Goal: Task Accomplishment & Management: Use online tool/utility

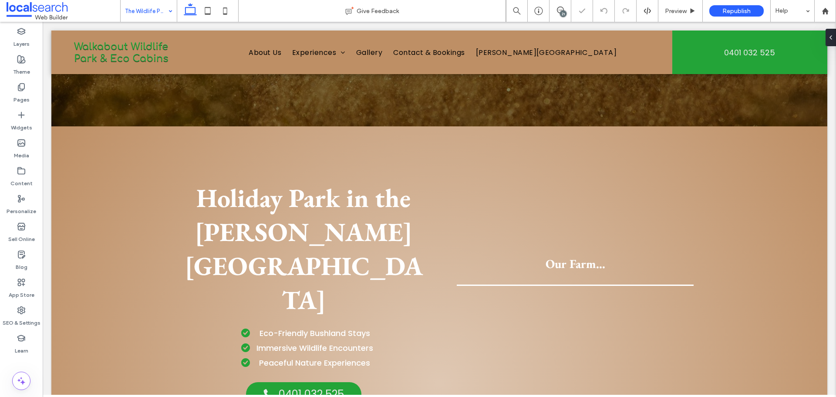
click at [161, 15] on input at bounding box center [146, 11] width 43 height 22
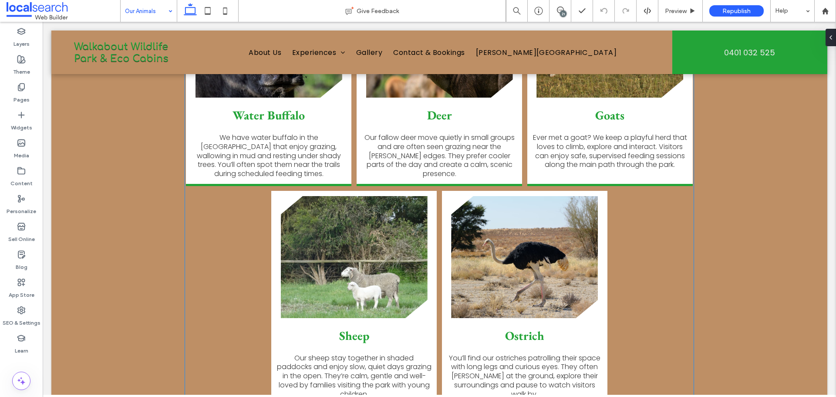
scroll to position [1089, 0]
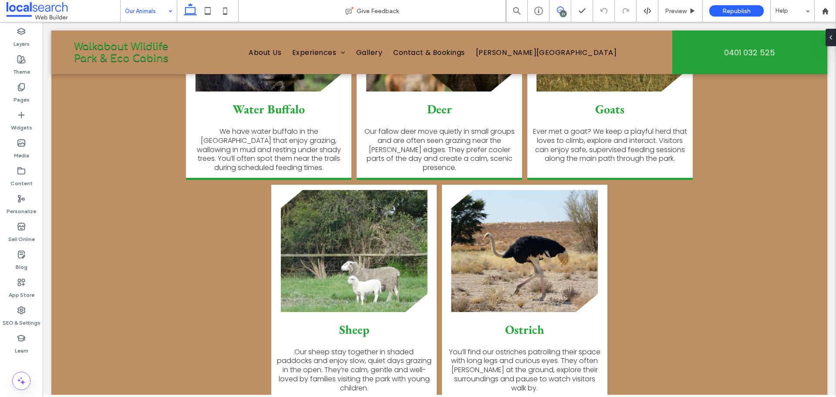
click at [557, 11] on icon at bounding box center [560, 10] width 7 height 7
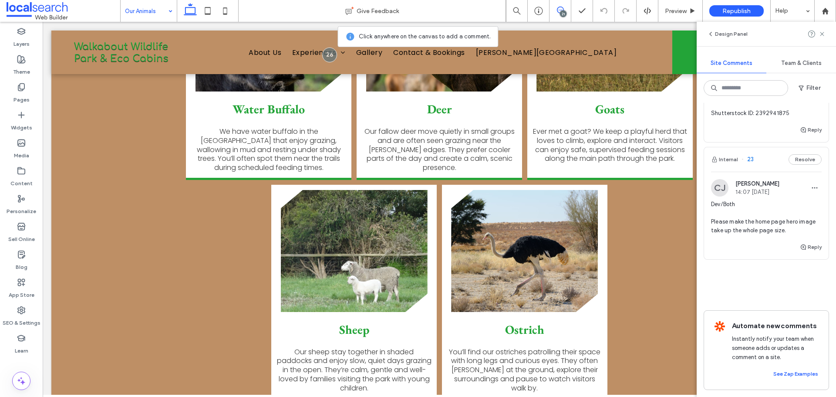
scroll to position [5482, 0]
click at [758, 203] on span "Dev/Both Please make the home page hero image take up the whole page size." at bounding box center [766, 217] width 111 height 35
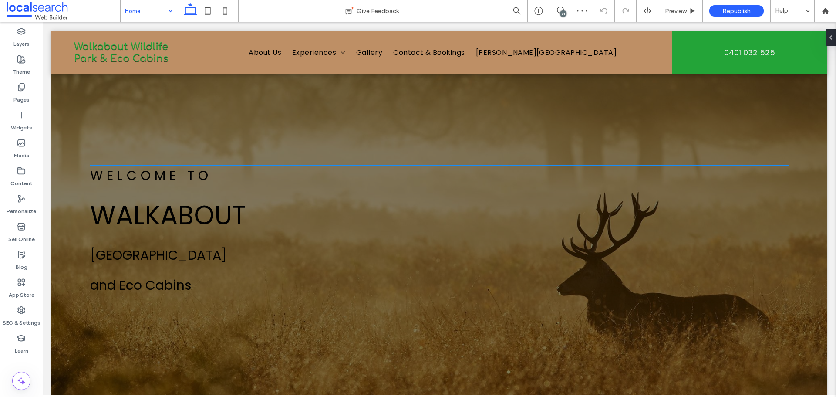
click at [198, 174] on span "Welcome To" at bounding box center [151, 175] width 122 height 19
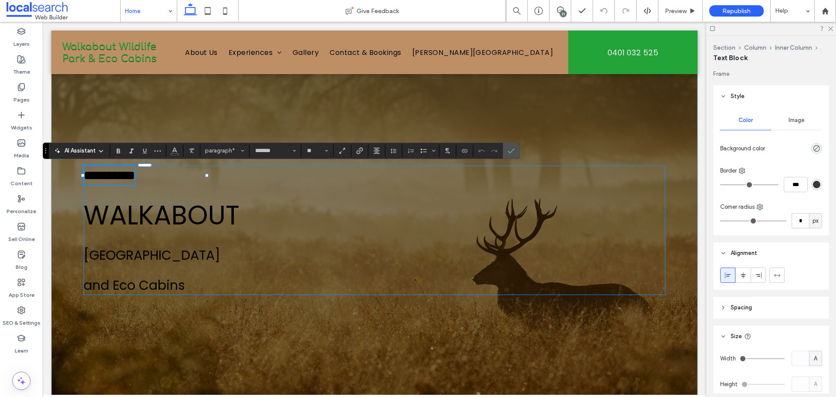
click at [237, 190] on div "**********" at bounding box center [375, 230] width 582 height 129
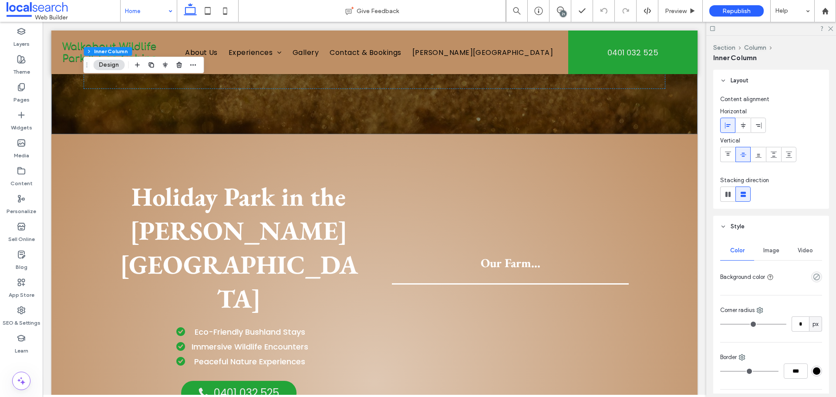
scroll to position [294, 0]
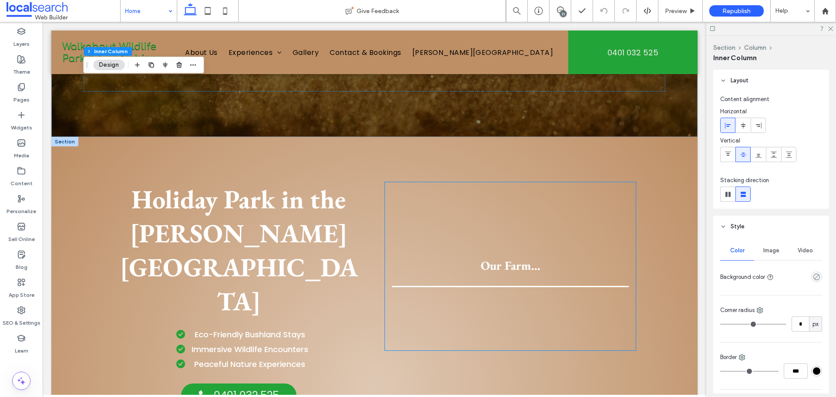
click at [453, 270] on h3 "Our Farm..." at bounding box center [510, 265] width 223 height 15
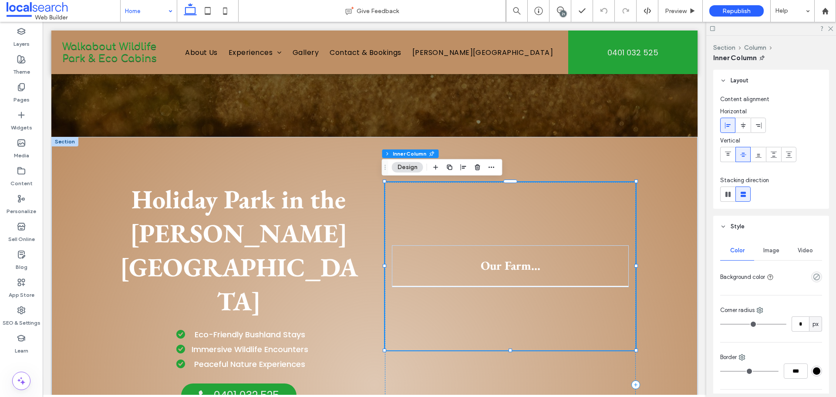
click at [453, 270] on h3 "Our Farm..." at bounding box center [510, 265] width 223 height 15
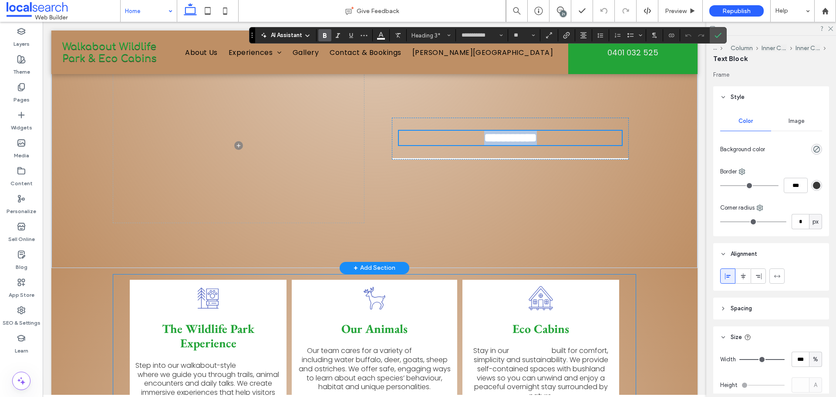
scroll to position [686, 0]
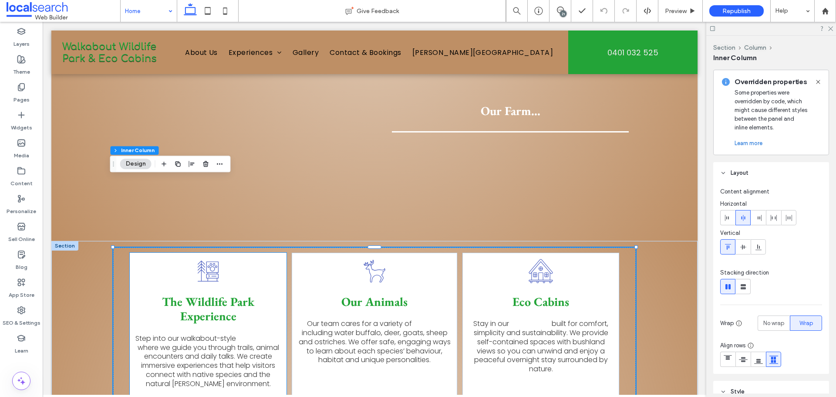
click at [211, 294] on span "The Wildlife Park Experience" at bounding box center [208, 309] width 92 height 30
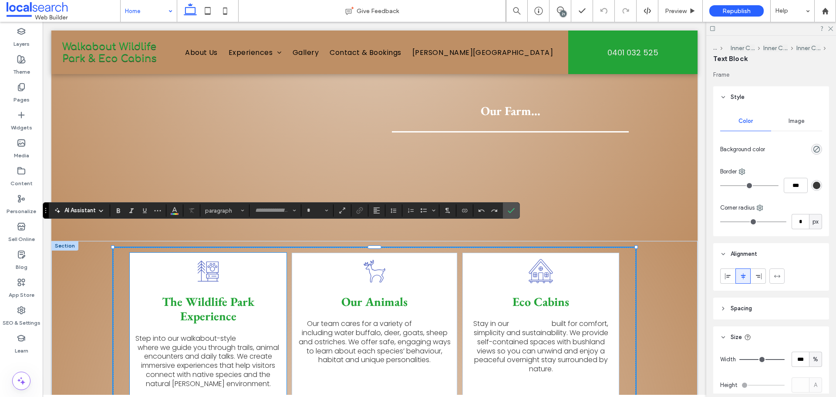
type input "**********"
type input "**"
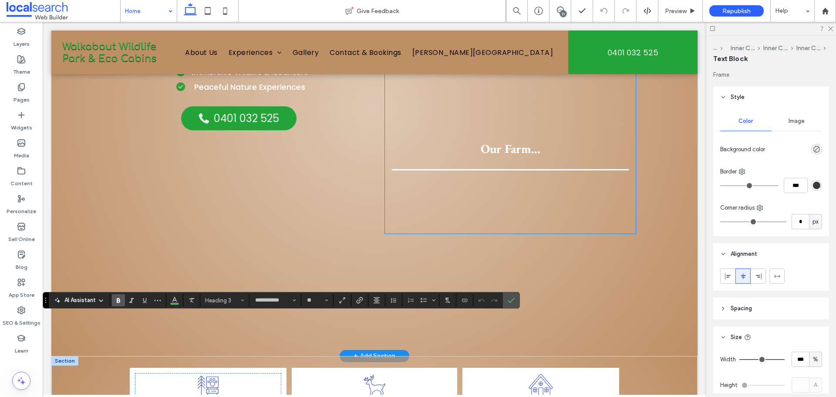
scroll to position [556, 0]
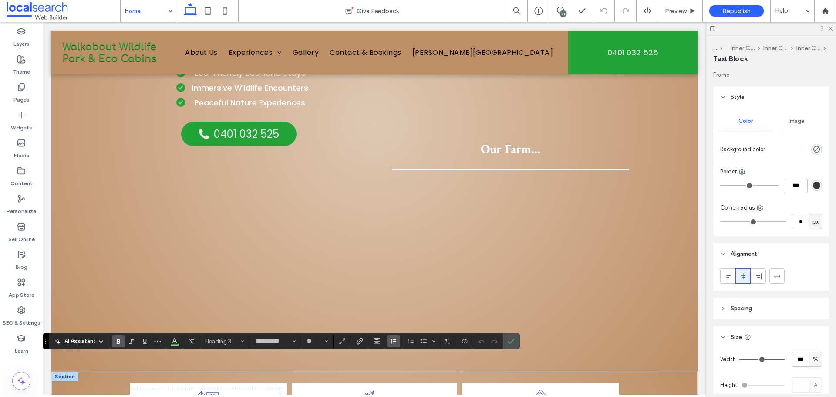
click at [399, 340] on button "Line Height" at bounding box center [393, 341] width 13 height 12
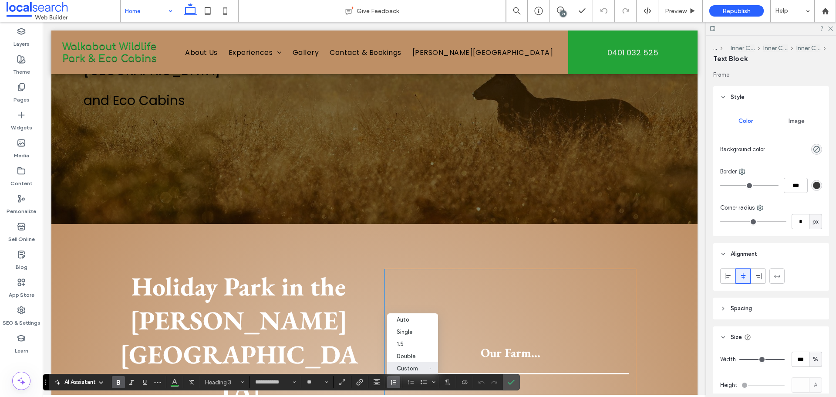
scroll to position [338, 0]
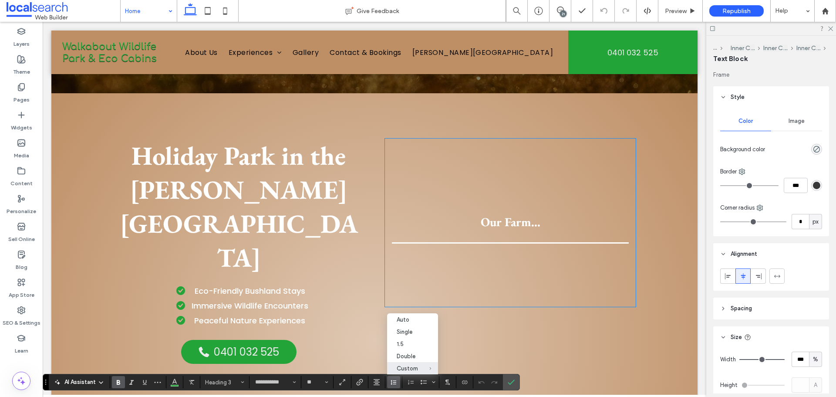
click at [510, 220] on span "Our Farm..." at bounding box center [511, 222] width 60 height 16
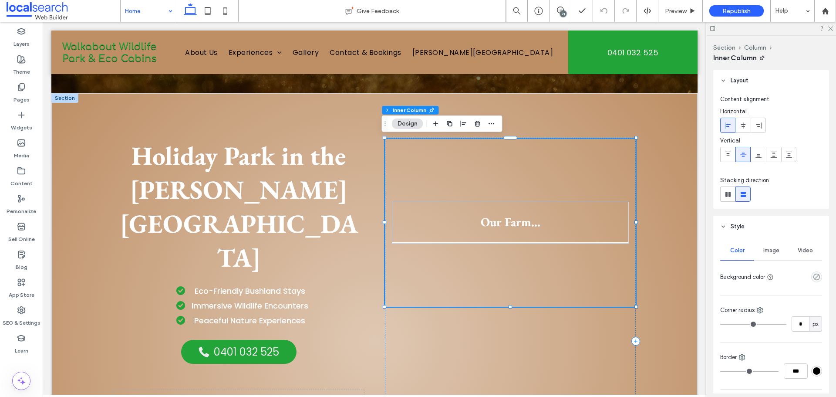
click at [510, 220] on span "Our Farm..." at bounding box center [511, 222] width 60 height 16
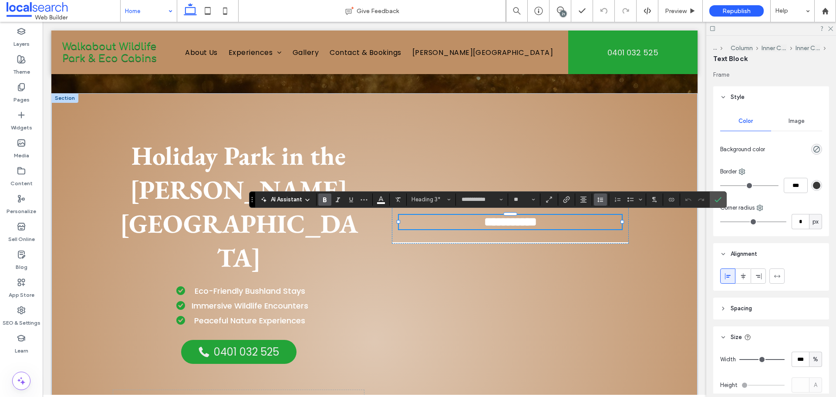
click at [602, 199] on icon "Line Height" at bounding box center [600, 199] width 7 height 7
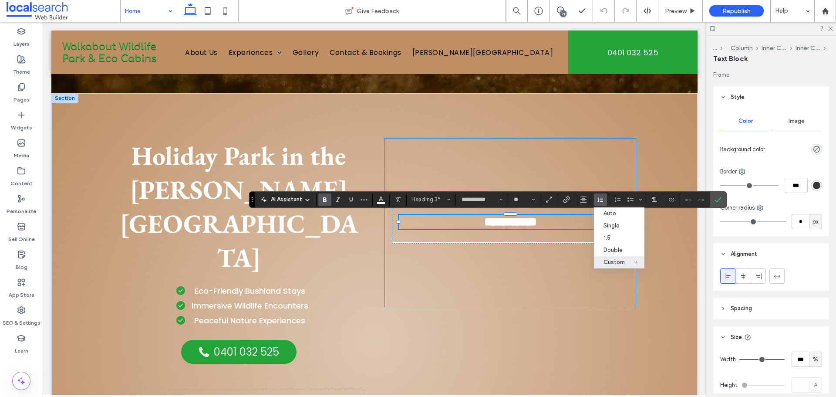
click at [572, 265] on div "**********" at bounding box center [510, 223] width 251 height 168
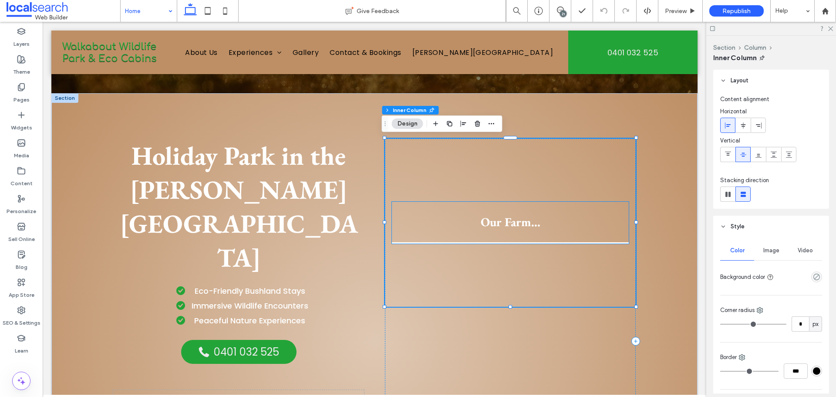
click at [541, 226] on h3 "Our Farm..." at bounding box center [510, 222] width 223 height 15
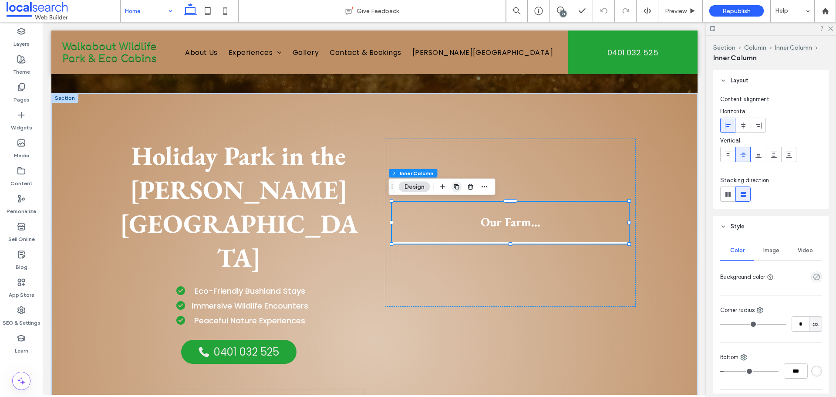
click at [458, 187] on icon "button" at bounding box center [456, 186] width 7 height 7
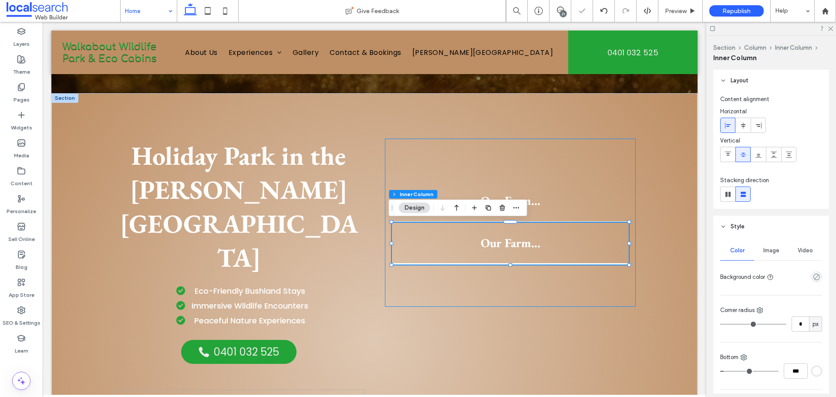
click at [565, 169] on div "Our Farm... Our Farm..." at bounding box center [510, 223] width 251 height 168
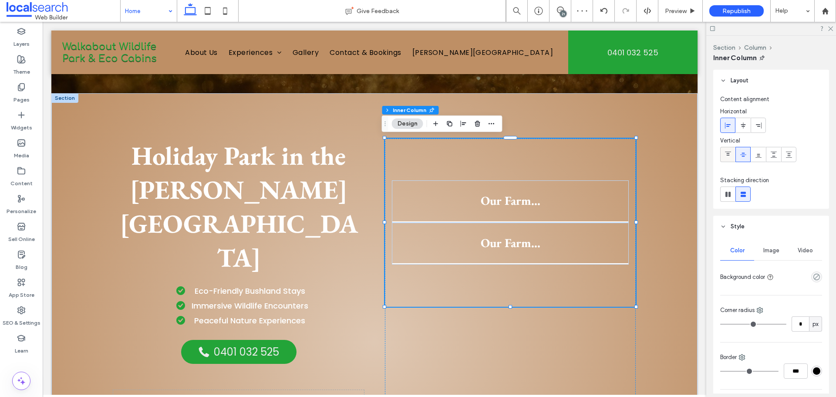
click at [725, 156] on icon at bounding box center [728, 154] width 7 height 7
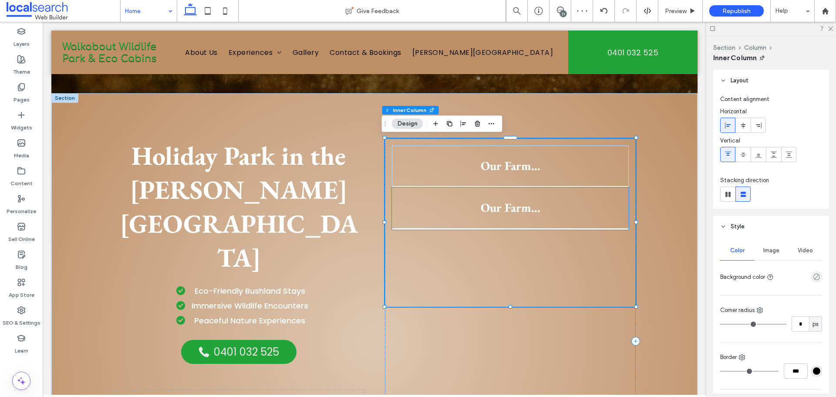
click at [576, 204] on h3 "Our Farm..." at bounding box center [510, 207] width 223 height 15
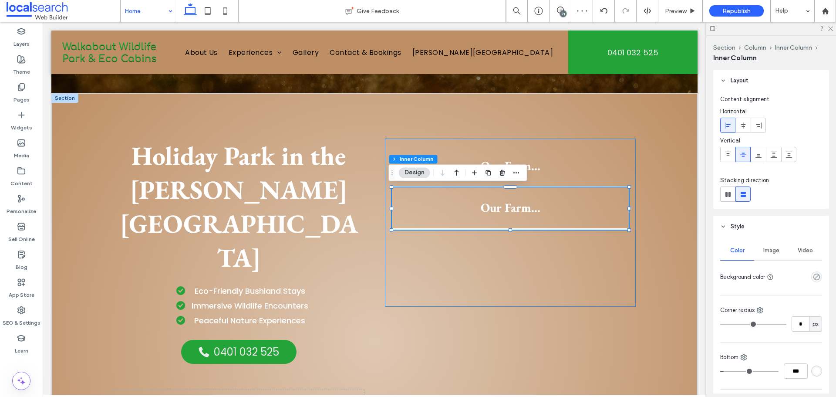
click at [562, 250] on div "Our Farm... Our Farm..." at bounding box center [510, 223] width 251 height 168
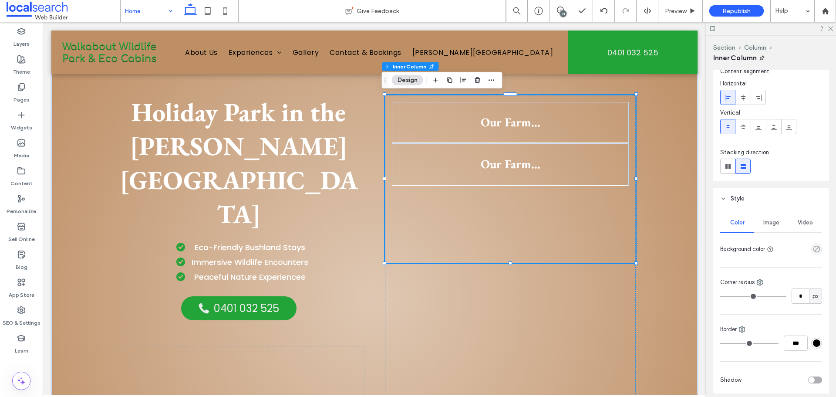
scroll to position [44, 0]
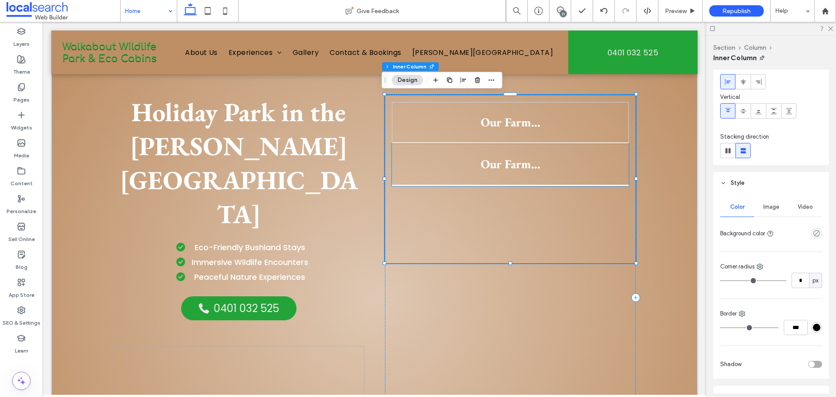
click at [483, 161] on span "Our Farm..." at bounding box center [511, 164] width 60 height 16
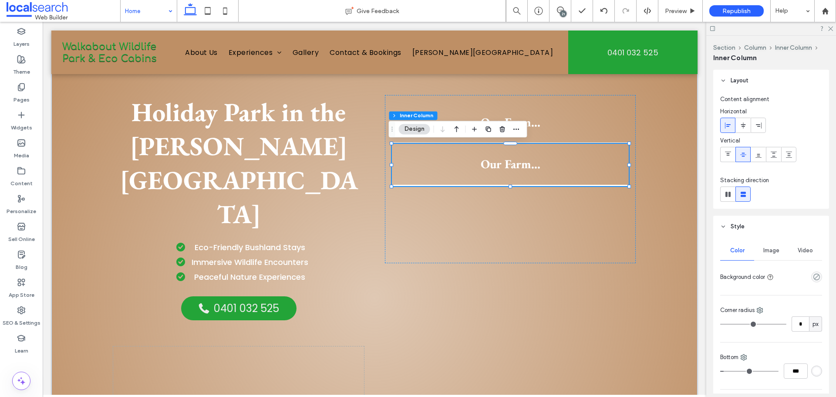
click at [498, 168] on span "Our Farm..." at bounding box center [511, 164] width 60 height 16
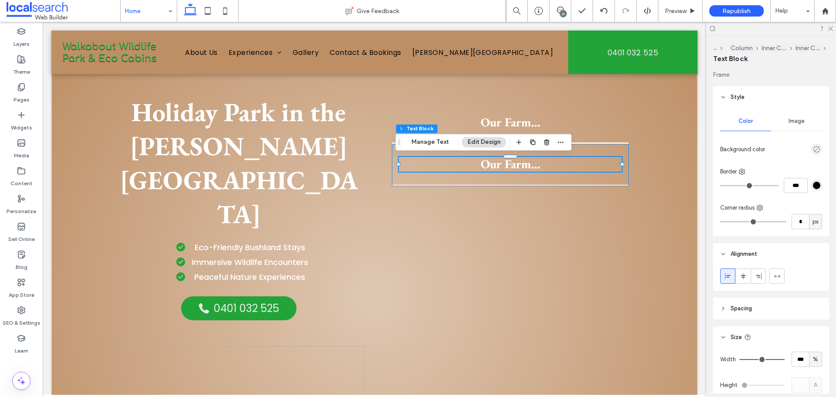
click at [499, 168] on span "Our Farm..." at bounding box center [511, 164] width 60 height 16
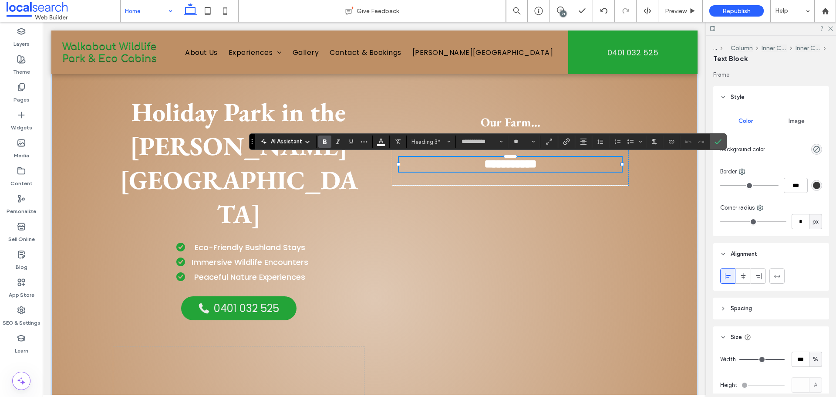
click at [511, 163] on span "**********" at bounding box center [510, 164] width 53 height 12
click at [512, 162] on span "**********" at bounding box center [510, 164] width 53 height 12
click at [513, 162] on span "**********" at bounding box center [510, 164] width 53 height 12
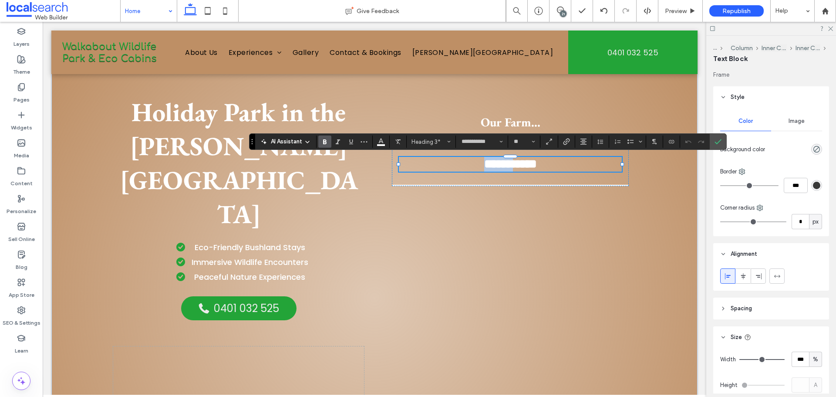
click at [515, 162] on span "**********" at bounding box center [510, 164] width 53 height 12
click at [716, 140] on icon "Confirm" at bounding box center [718, 141] width 7 height 7
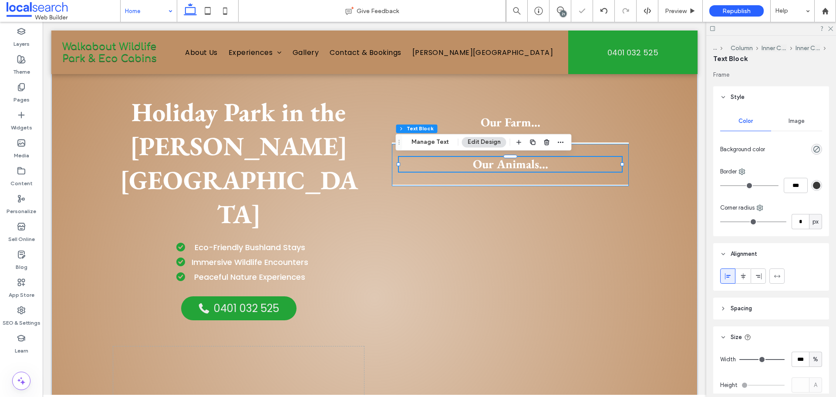
click at [611, 151] on div "Our Animals..." at bounding box center [510, 165] width 237 height 42
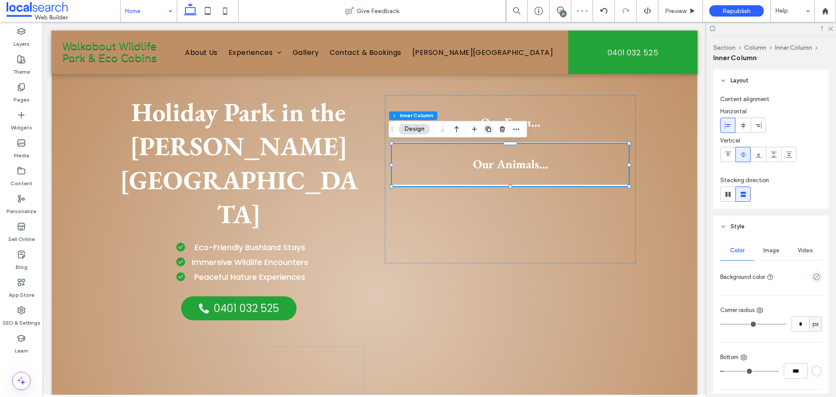
click at [490, 127] on icon "button" at bounding box center [488, 128] width 7 height 7
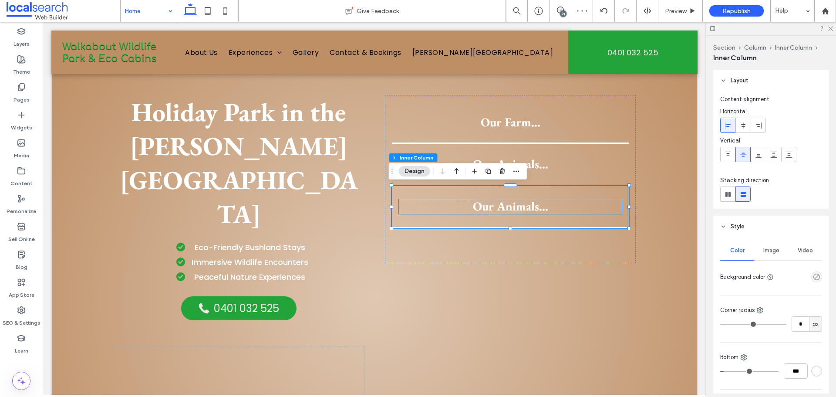
click at [499, 207] on span "Our Animals..." at bounding box center [510, 206] width 75 height 16
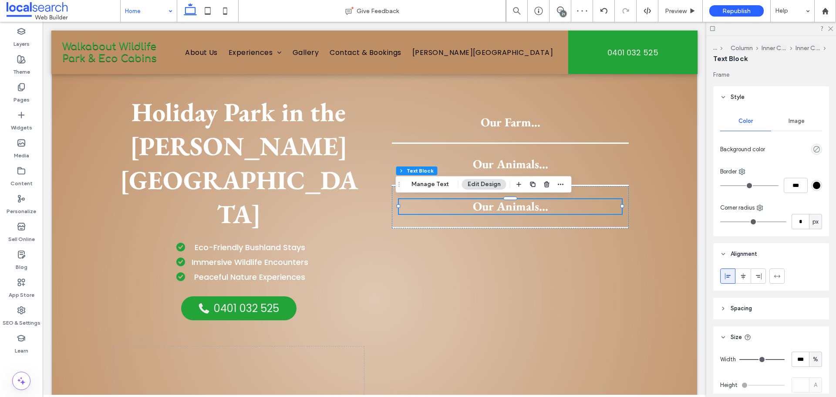
click at [499, 207] on span "Our Animals..." at bounding box center [510, 206] width 75 height 16
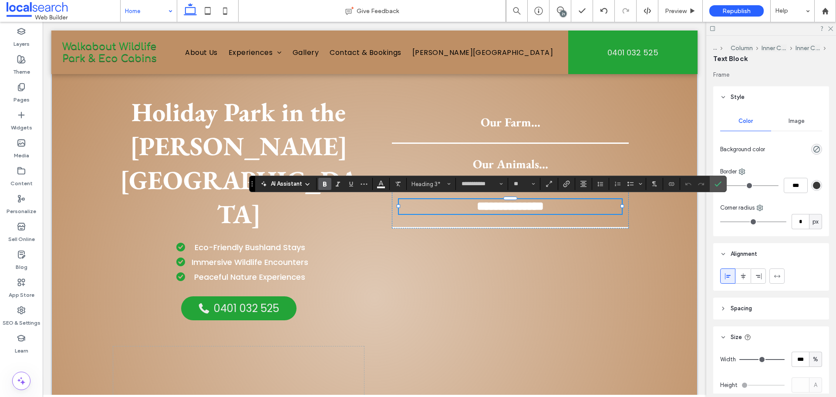
click at [499, 207] on span "**********" at bounding box center [510, 206] width 67 height 12
click at [718, 177] on span "Confirm" at bounding box center [717, 184] width 4 height 16
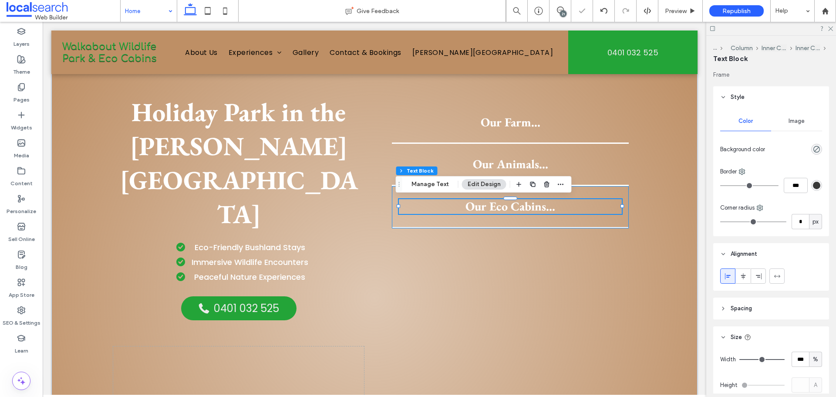
click at [612, 193] on div "Our Eco Cabins..." at bounding box center [510, 207] width 237 height 42
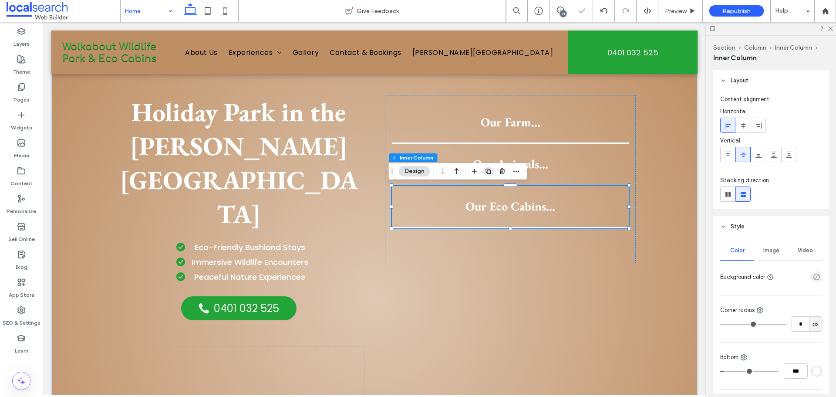
click at [490, 170] on use "button" at bounding box center [488, 171] width 5 height 5
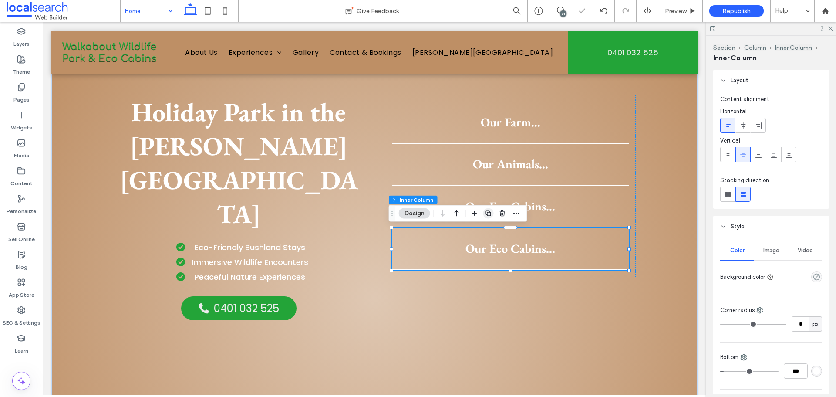
click at [485, 210] on icon "button" at bounding box center [488, 213] width 7 height 7
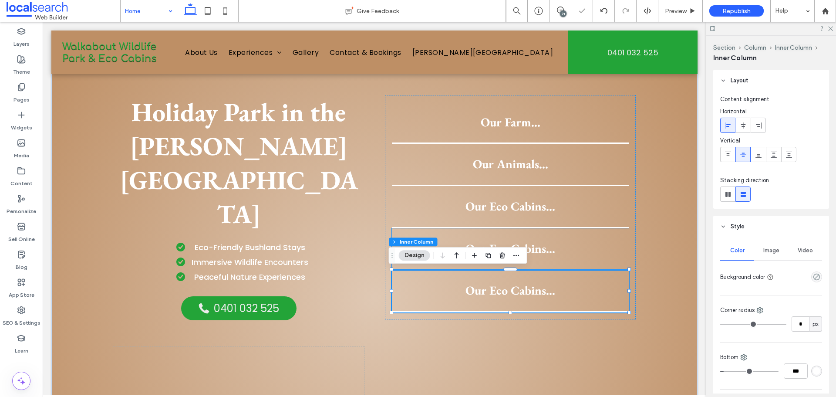
click at [506, 247] on div "Section Column Inner Column Inner Column Design" at bounding box center [458, 255] width 139 height 17
click at [520, 239] on div "Our Eco Cabins..." at bounding box center [510, 249] width 237 height 42
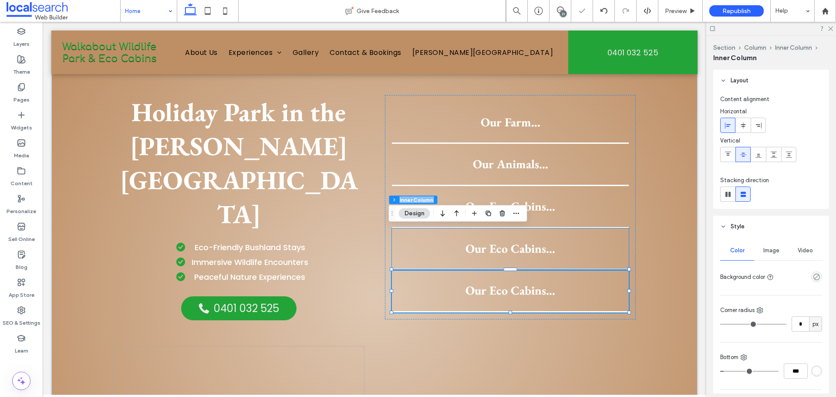
click at [520, 239] on div "Our Eco Cabins..." at bounding box center [510, 249] width 237 height 42
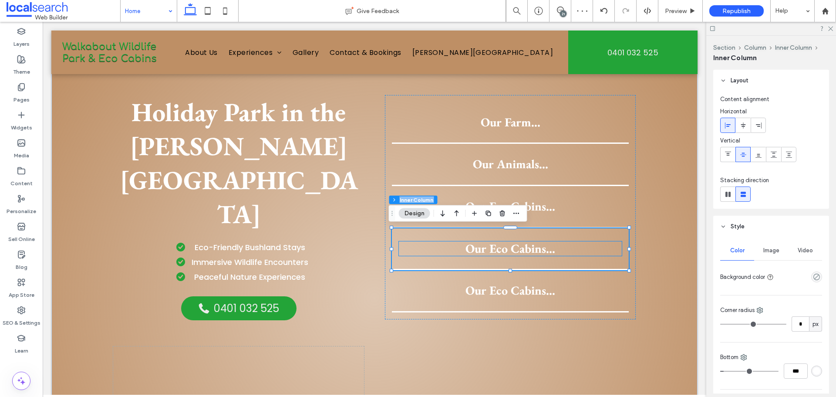
click at [517, 249] on span "Our Eco Cabins..." at bounding box center [511, 248] width 90 height 16
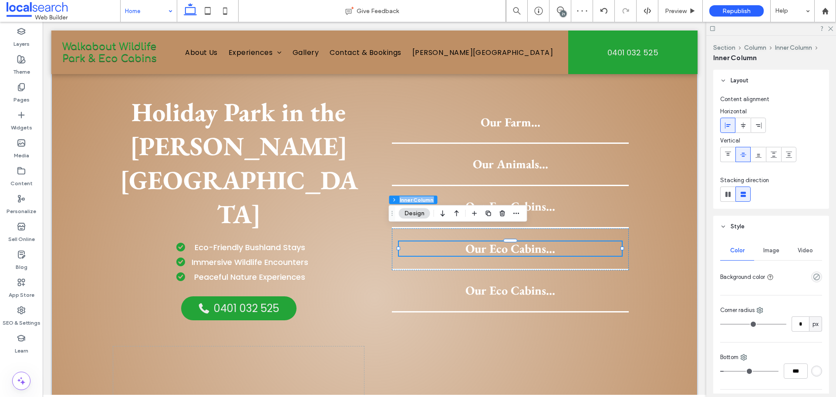
click at [517, 249] on div "Our Eco Cabins..." at bounding box center [510, 248] width 223 height 15
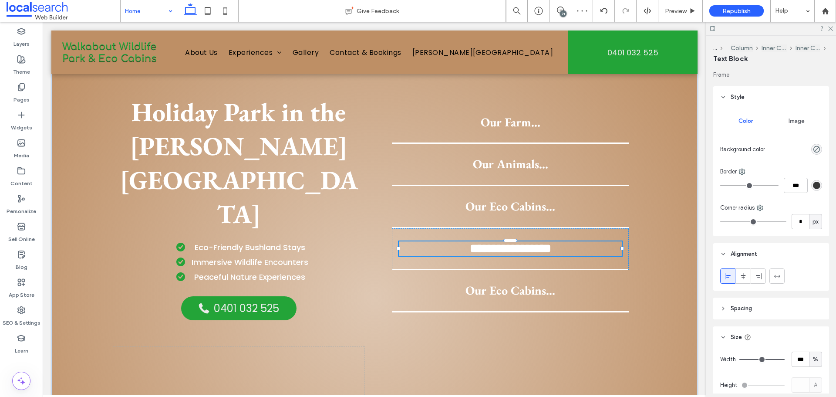
type input "**********"
type input "**"
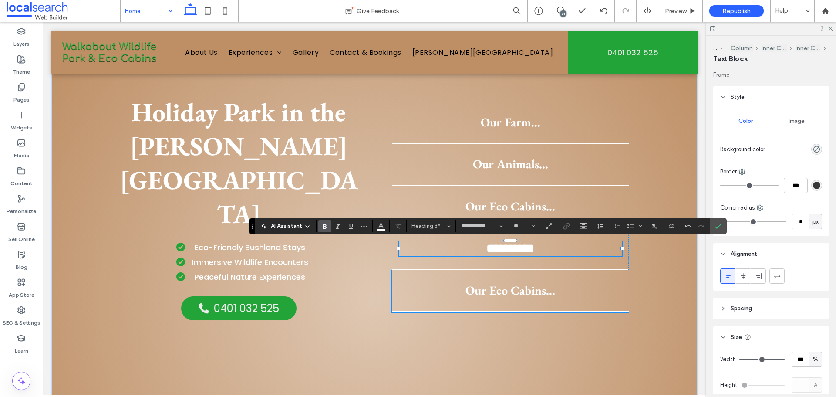
click at [519, 290] on span "Our Eco Cabins..." at bounding box center [511, 290] width 90 height 16
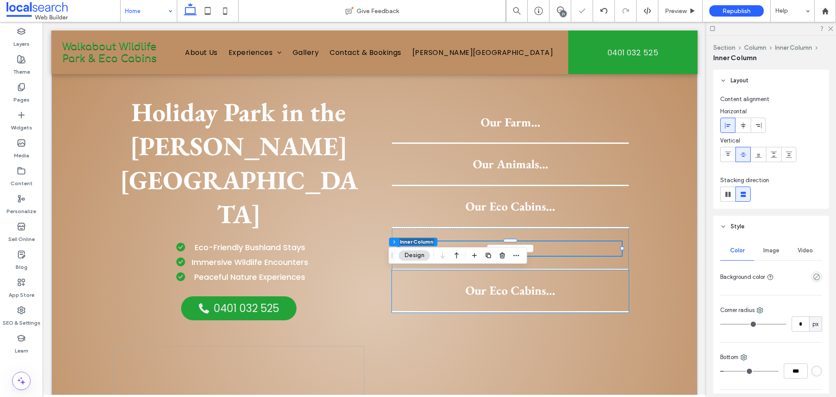
click at [519, 290] on span "Our Eco Cabins..." at bounding box center [511, 290] width 90 height 16
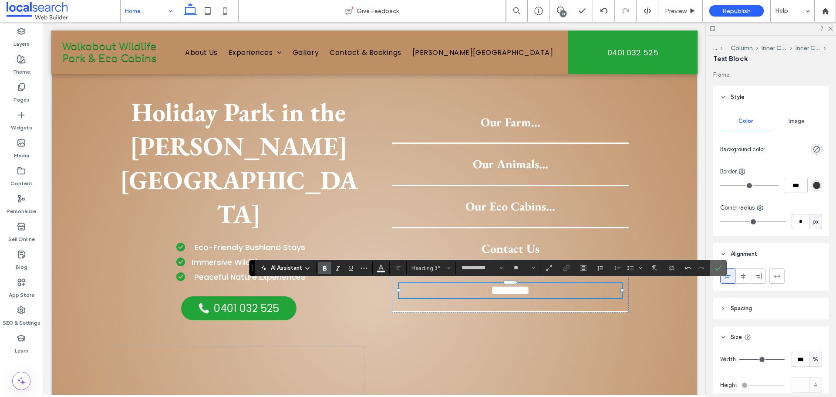
click at [718, 264] on span "Confirm" at bounding box center [717, 268] width 4 height 16
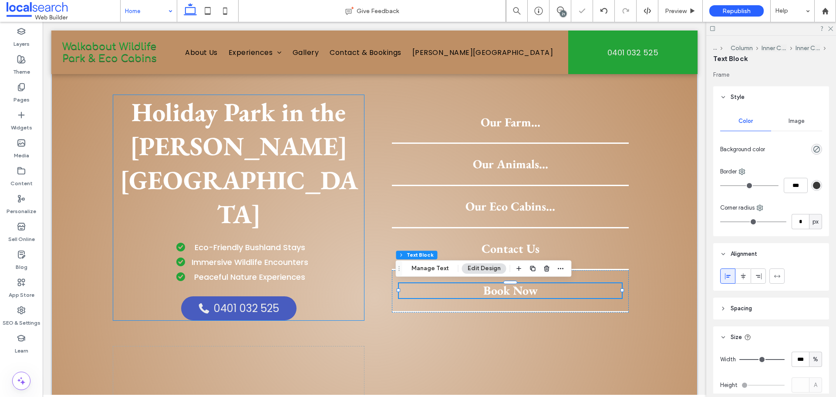
click at [274, 301] on span "0401 032 525" at bounding box center [246, 308] width 65 height 15
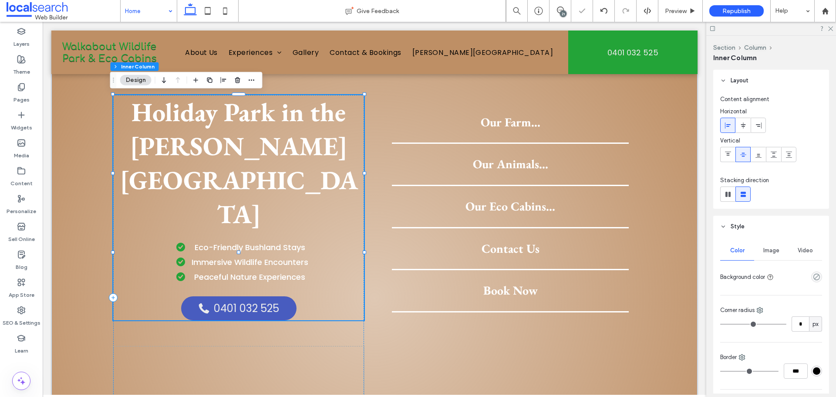
click at [274, 301] on span "0401 032 525" at bounding box center [246, 308] width 65 height 15
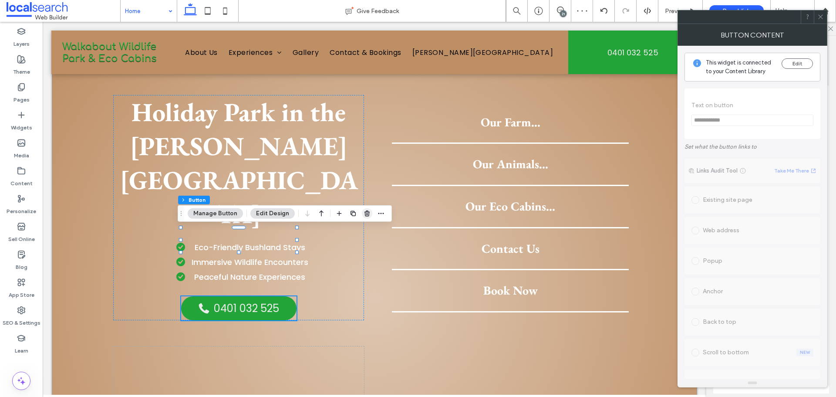
click at [365, 215] on icon "button" at bounding box center [367, 213] width 7 height 7
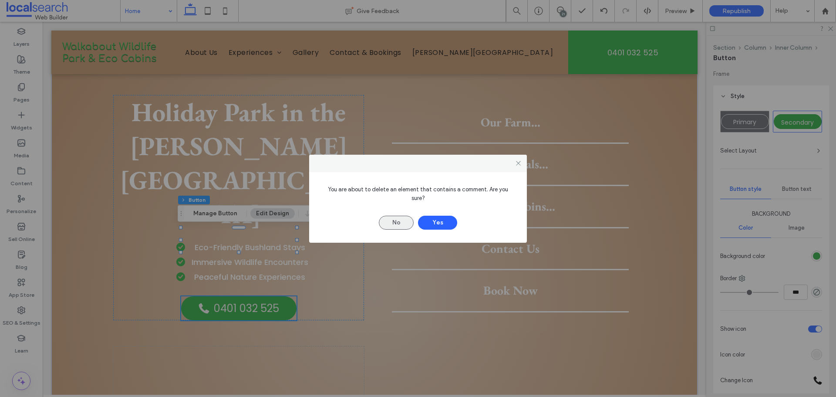
click at [405, 216] on button "No" at bounding box center [396, 223] width 35 height 14
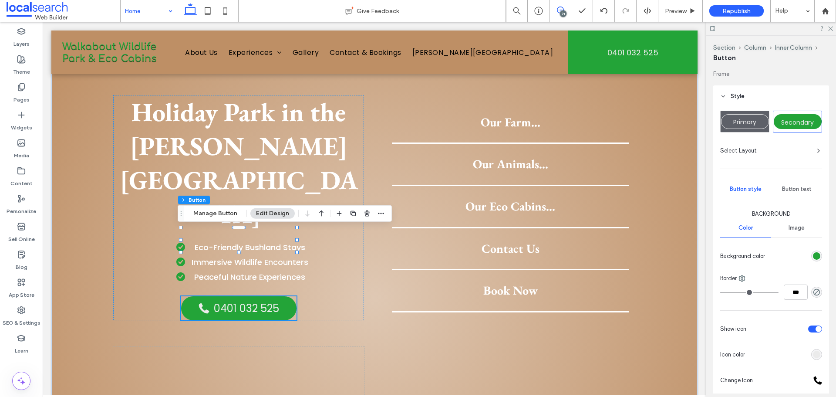
click at [560, 9] on icon at bounding box center [560, 10] width 7 height 7
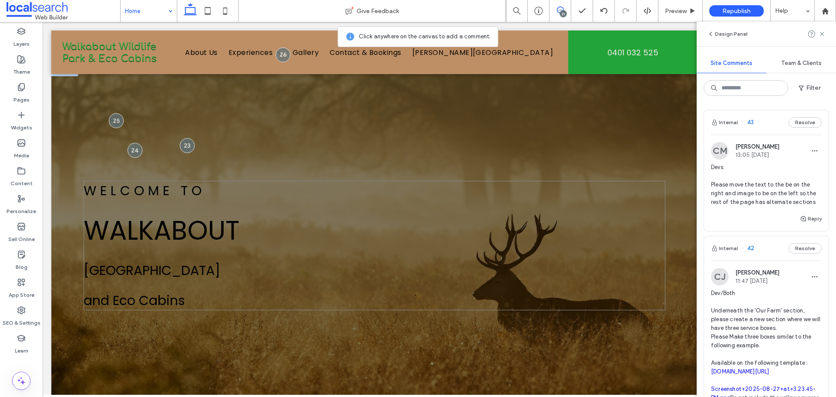
scroll to position [0, 0]
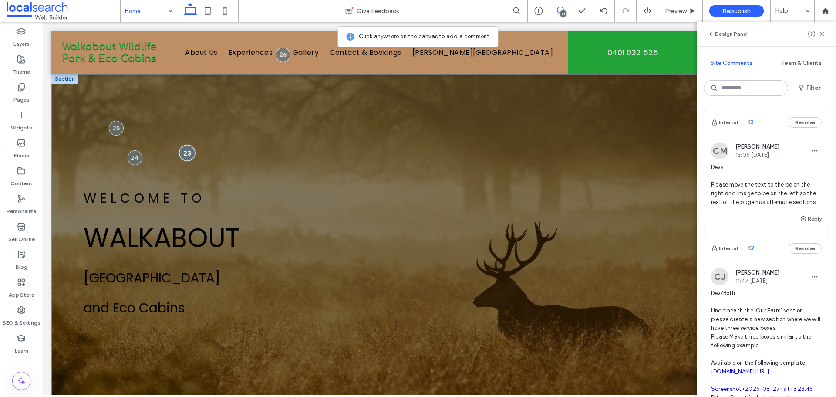
click at [189, 152] on div at bounding box center [187, 153] width 16 height 16
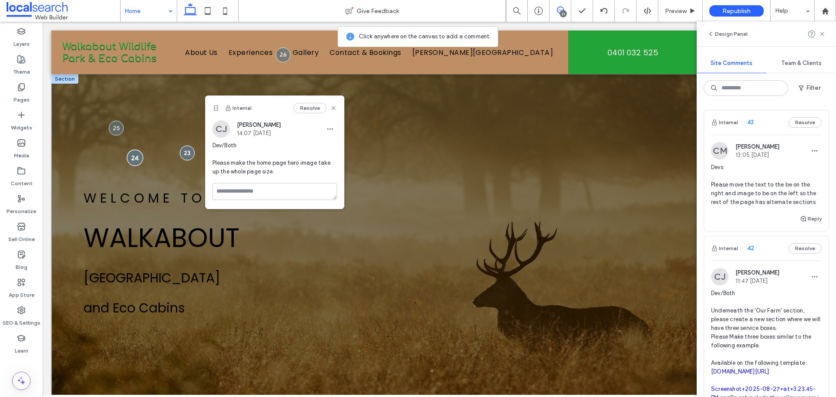
click at [127, 158] on div at bounding box center [135, 157] width 16 height 16
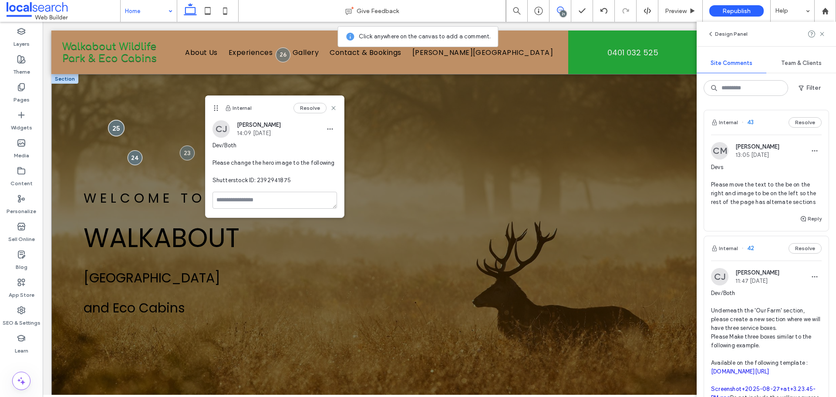
click at [120, 128] on div at bounding box center [116, 128] width 16 height 16
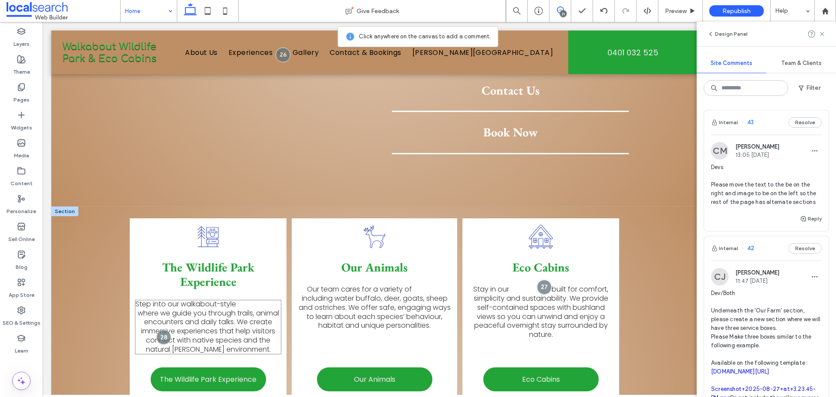
scroll to position [740, 0]
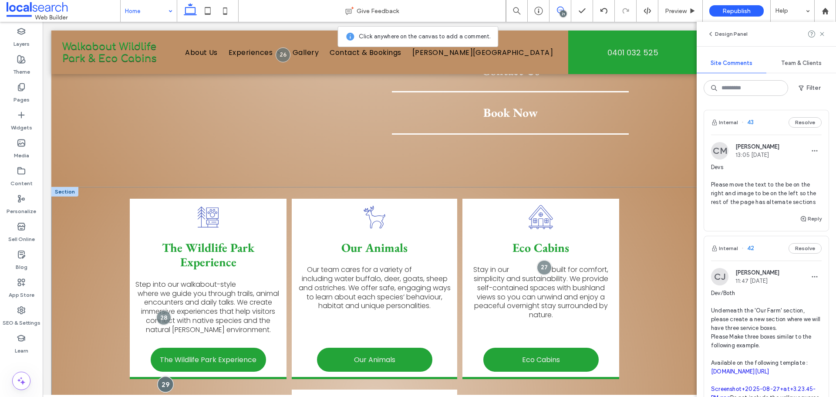
click at [163, 376] on div at bounding box center [165, 384] width 16 height 16
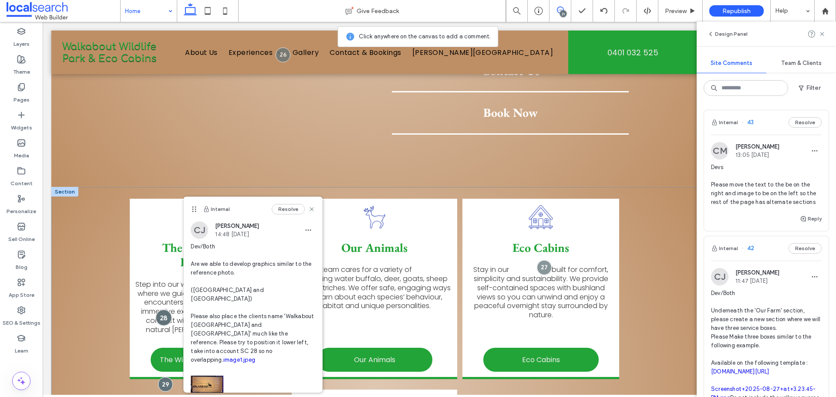
click at [163, 310] on div at bounding box center [164, 318] width 16 height 16
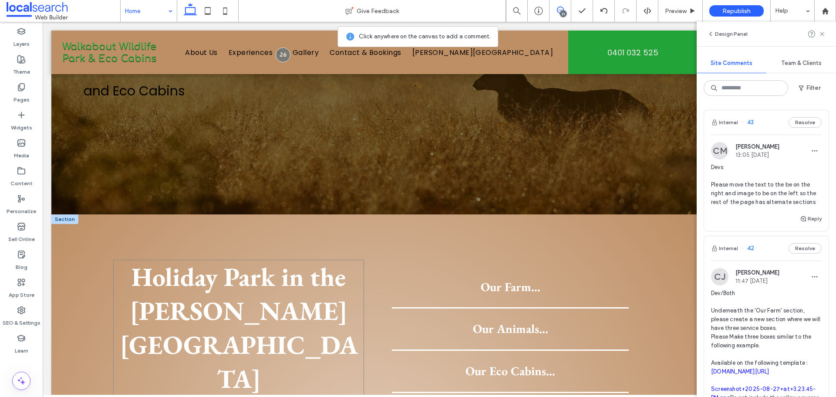
scroll to position [218, 0]
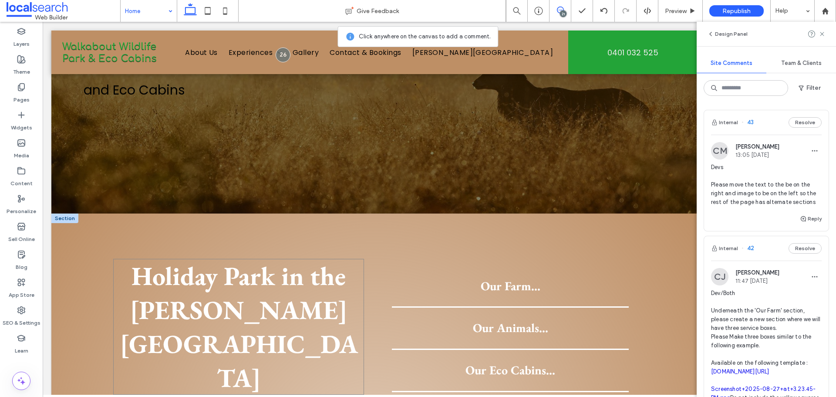
click at [278, 274] on span "Holiday Park in the Atherton Tablelands" at bounding box center [239, 327] width 238 height 136
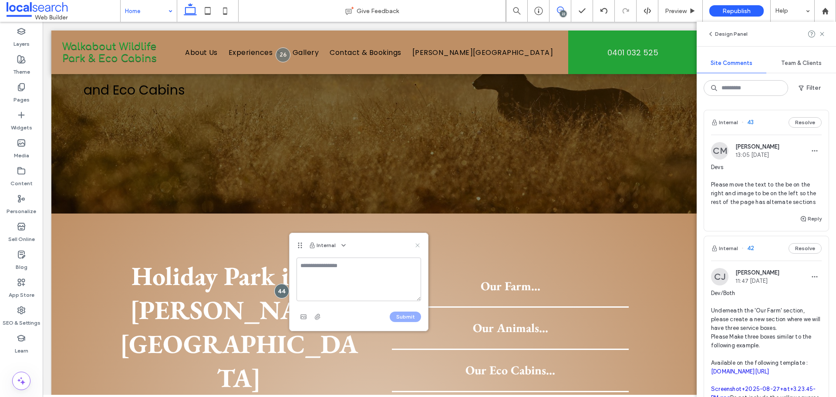
click at [416, 243] on use at bounding box center [418, 245] width 4 height 4
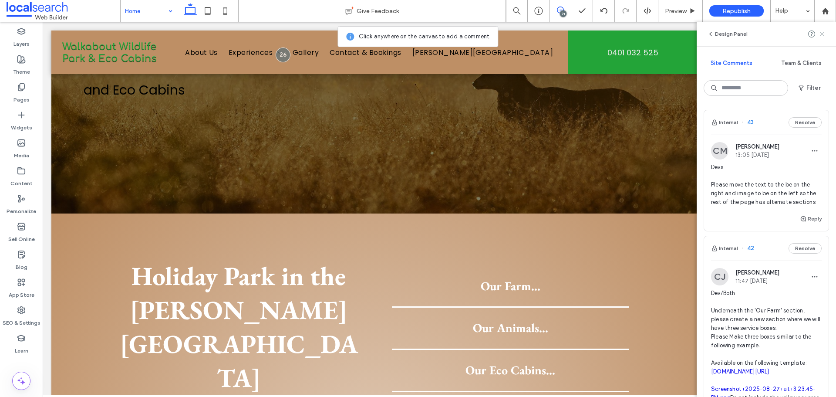
click at [820, 36] on icon at bounding box center [822, 33] width 7 height 7
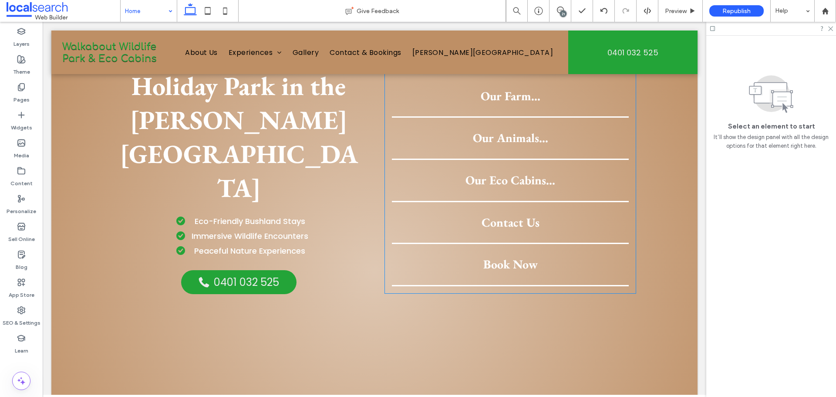
scroll to position [392, 0]
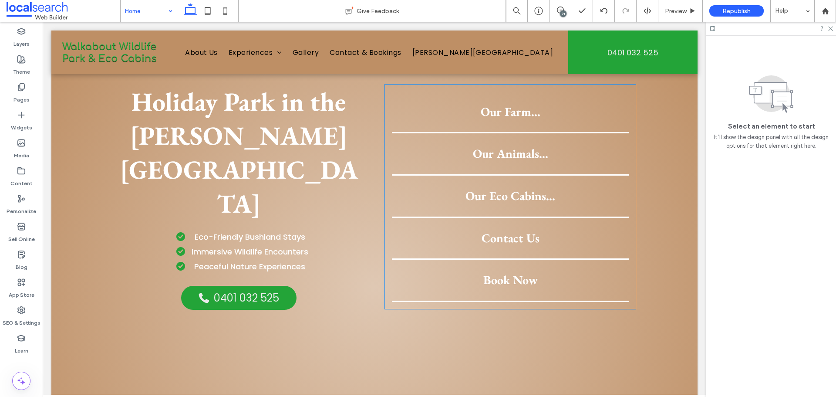
click at [517, 119] on div "Our Farm..." at bounding box center [510, 112] width 237 height 42
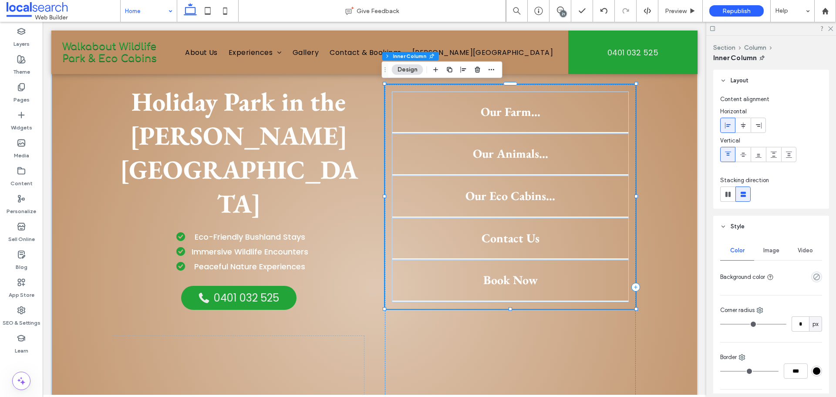
click at [517, 119] on div "Our Farm..." at bounding box center [510, 112] width 237 height 42
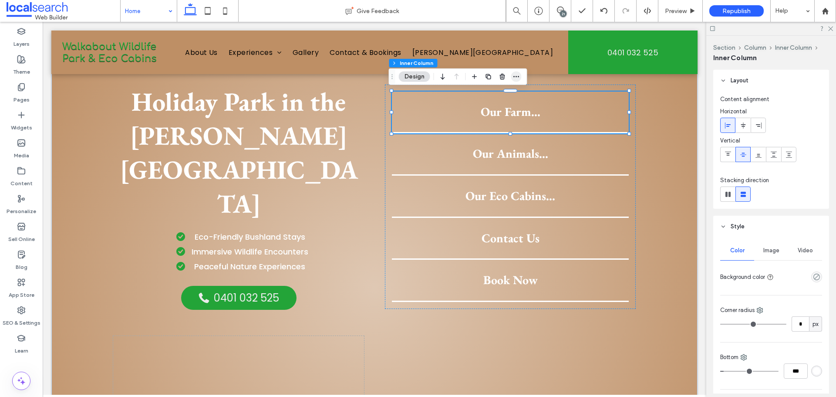
click at [520, 79] on icon "button" at bounding box center [516, 76] width 7 height 7
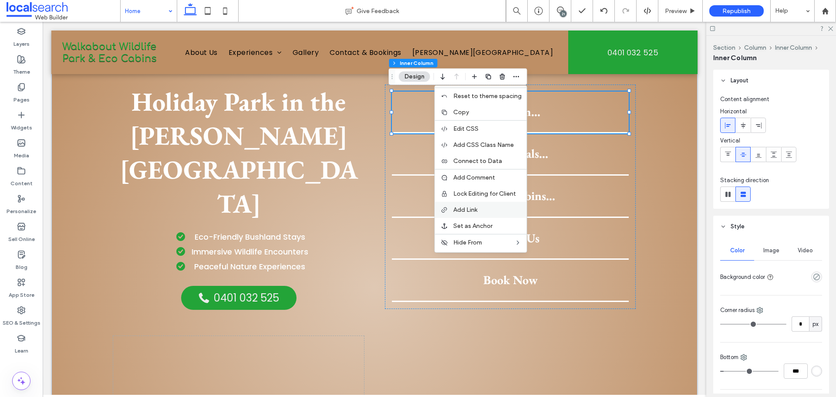
click at [487, 208] on label "Add Link" at bounding box center [487, 209] width 68 height 7
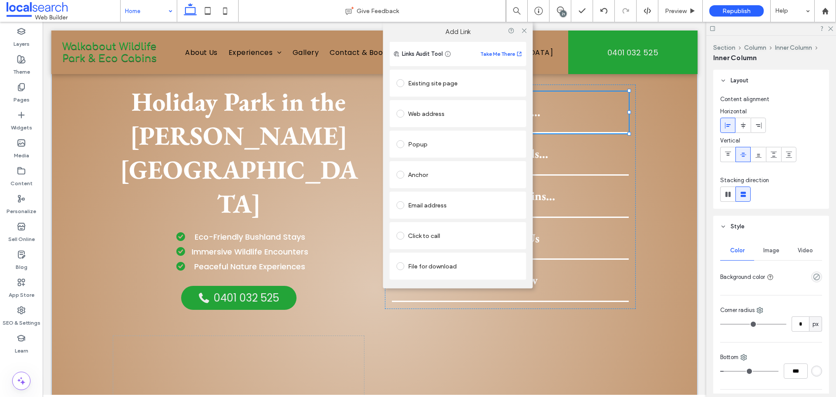
click at [437, 81] on div "Existing site page" at bounding box center [458, 83] width 123 height 14
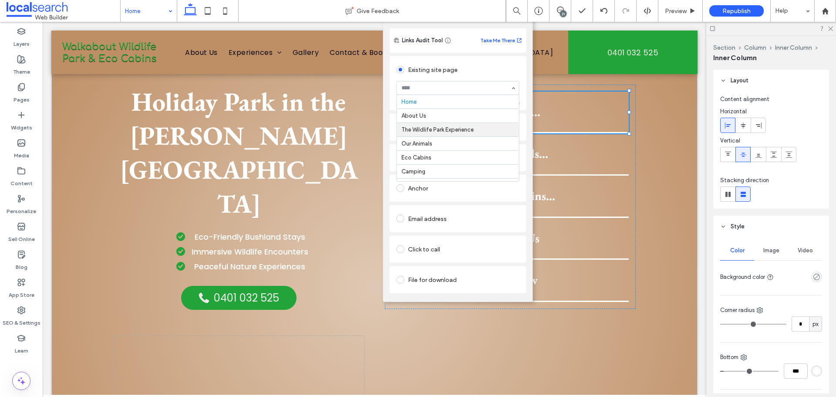
click at [427, 89] on input at bounding box center [456, 88] width 109 height 6
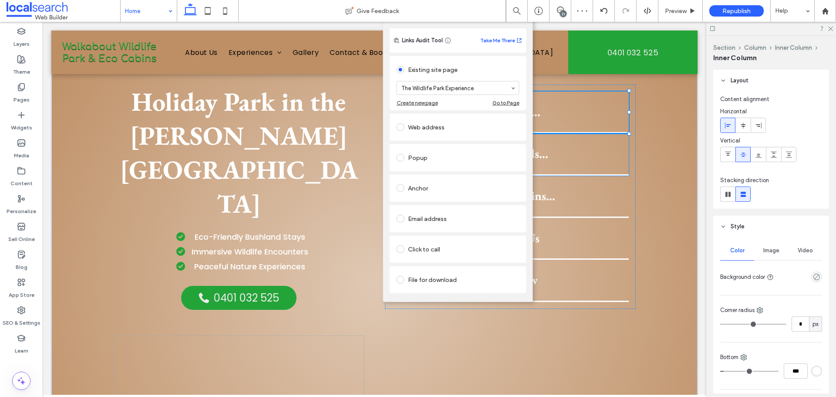
click at [560, 136] on div "Our Animals..." at bounding box center [510, 154] width 237 height 42
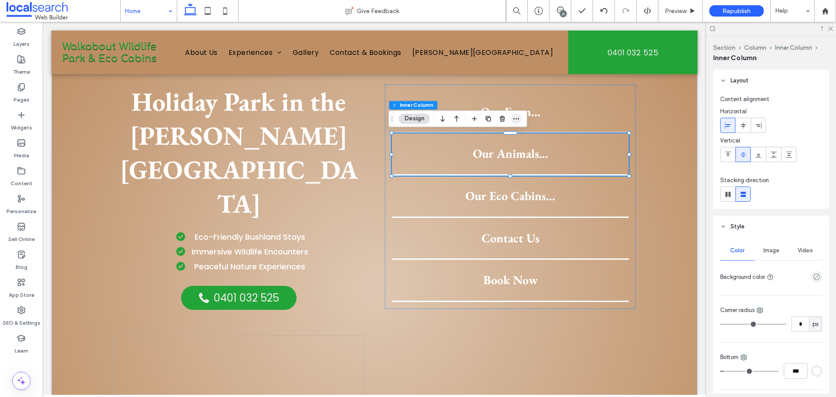
click at [520, 118] on span "button" at bounding box center [516, 118] width 10 height 10
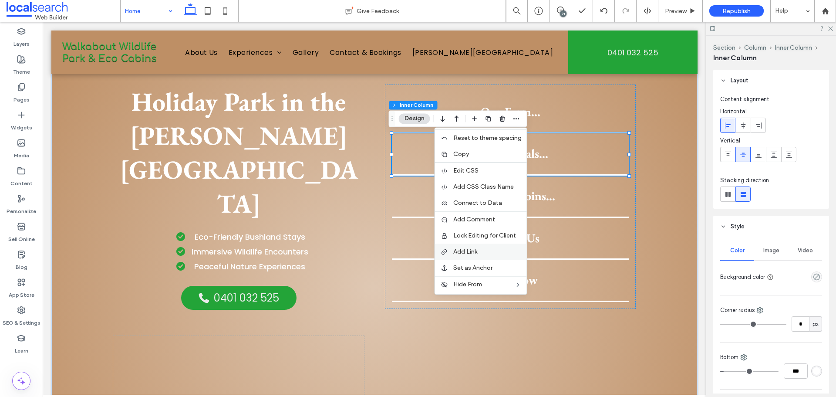
click at [456, 248] on span "Add Link" at bounding box center [465, 251] width 24 height 7
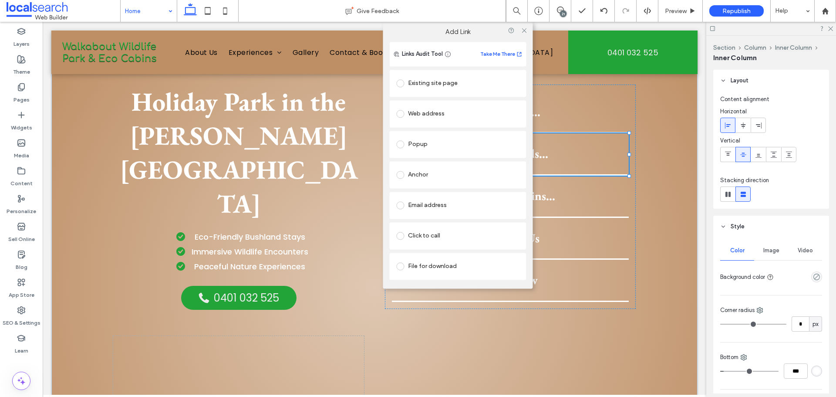
click at [432, 83] on div "Existing site page" at bounding box center [458, 83] width 123 height 14
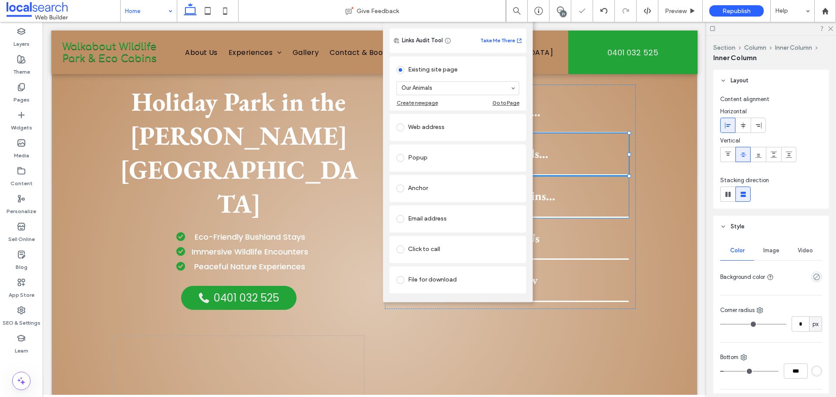
click at [567, 194] on h3 "Our Eco Cabins..." at bounding box center [510, 196] width 223 height 15
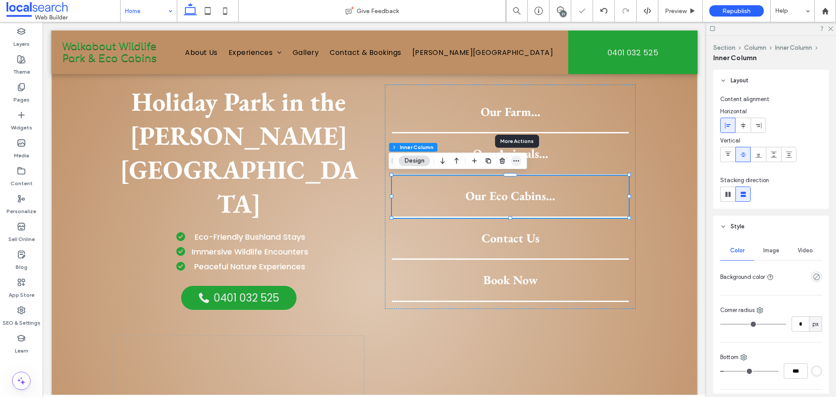
click at [520, 160] on span "button" at bounding box center [516, 160] width 10 height 10
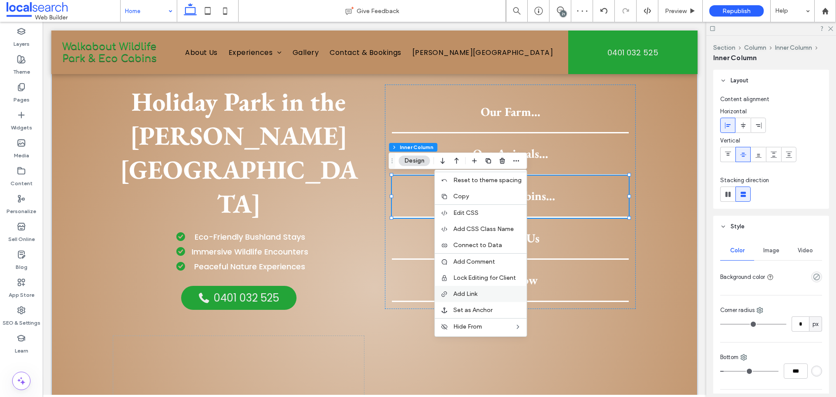
click at [459, 295] on span "Add Link" at bounding box center [465, 293] width 24 height 7
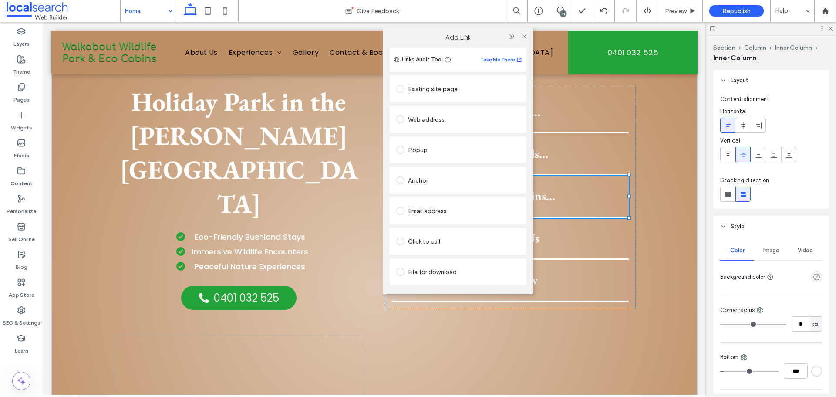
click at [443, 88] on div "Existing site page" at bounding box center [458, 89] width 123 height 14
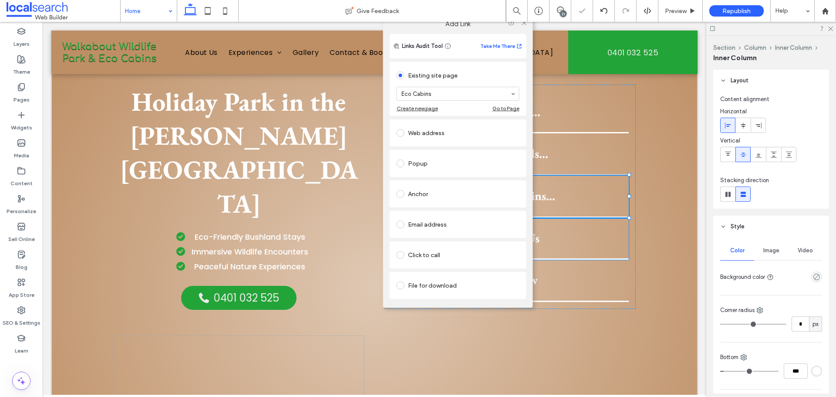
click at [545, 240] on h3 "Contact Us" at bounding box center [510, 238] width 223 height 15
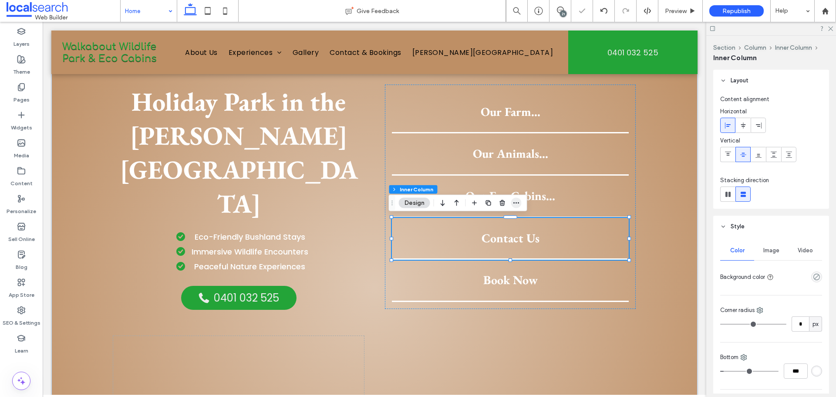
click at [516, 201] on icon "button" at bounding box center [516, 202] width 7 height 7
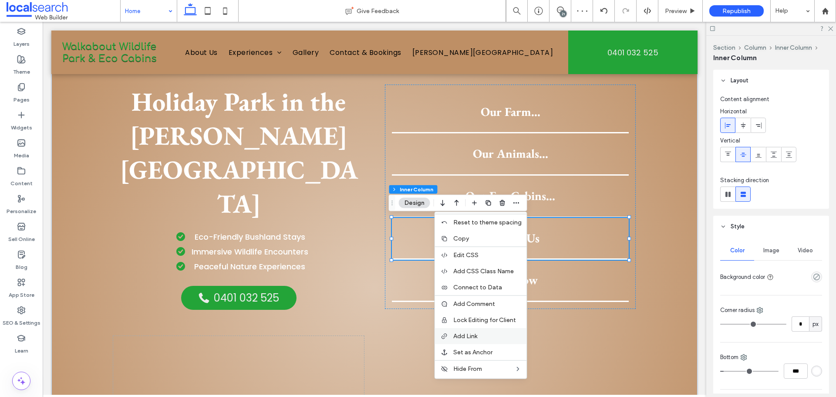
click at [468, 334] on span "Add Link" at bounding box center [465, 335] width 24 height 7
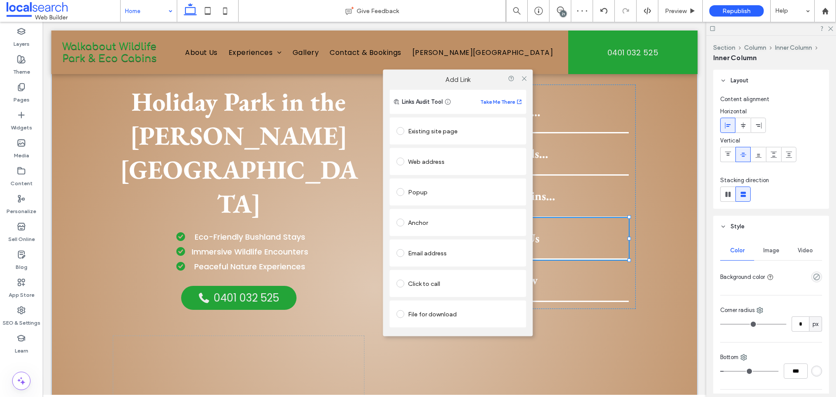
click at [424, 129] on div "Existing site page" at bounding box center [458, 131] width 123 height 14
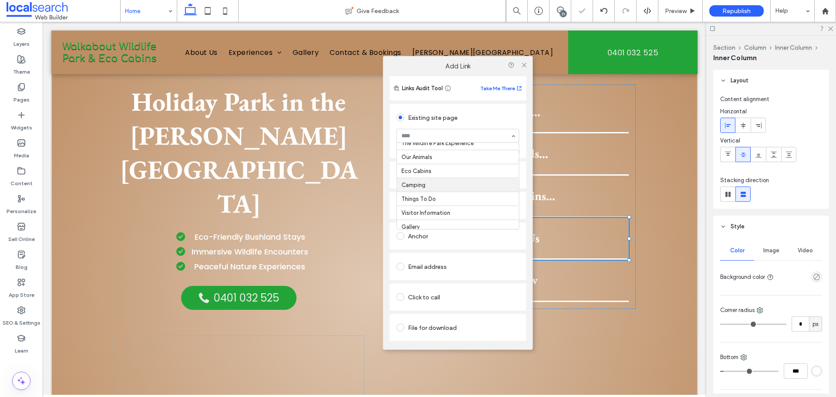
scroll to position [53, 0]
click at [523, 64] on icon at bounding box center [524, 64] width 7 height 7
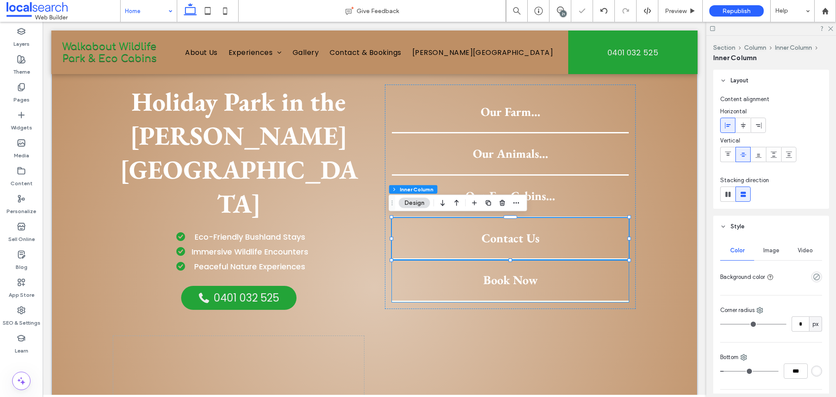
click at [522, 274] on span "Book Now" at bounding box center [510, 280] width 54 height 16
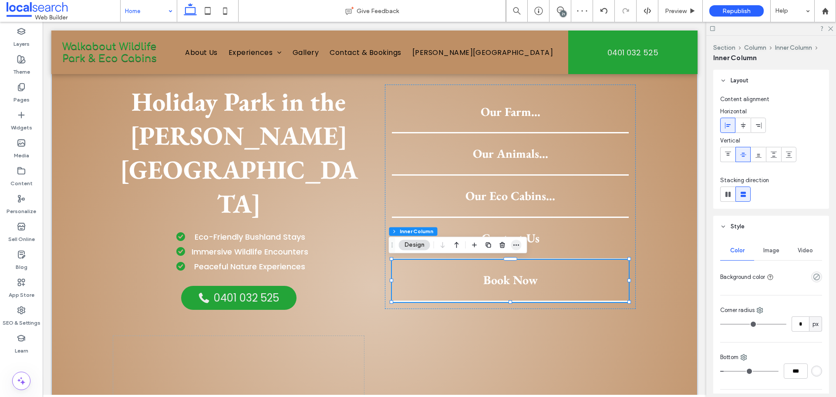
click at [519, 245] on icon "button" at bounding box center [516, 244] width 7 height 7
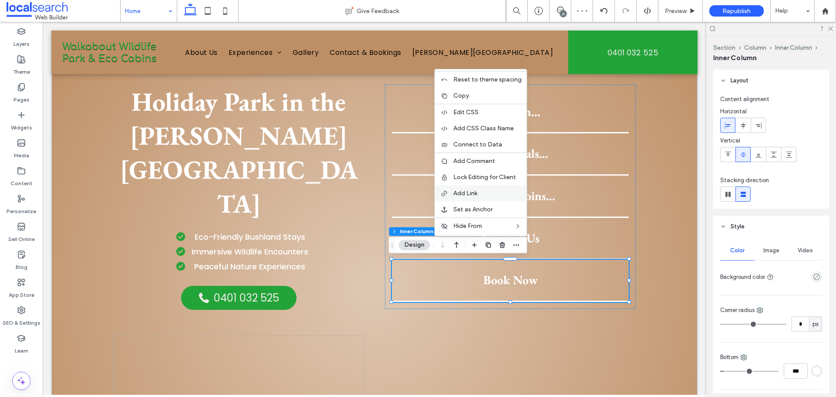
click at [475, 194] on span "Add Link" at bounding box center [465, 192] width 24 height 7
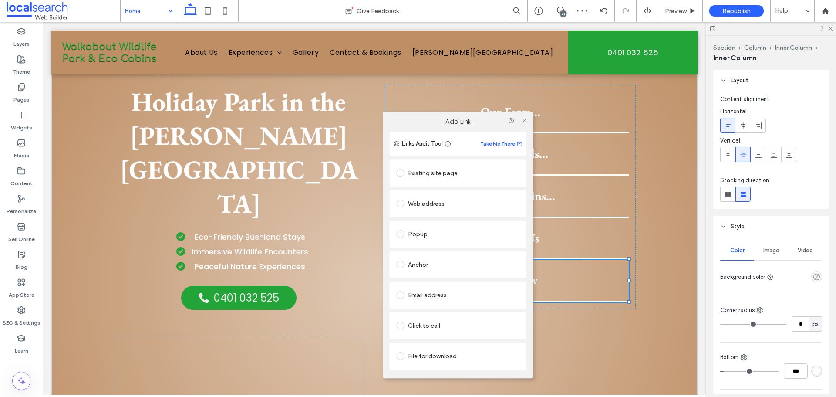
click at [446, 171] on div "Existing site page" at bounding box center [458, 173] width 123 height 14
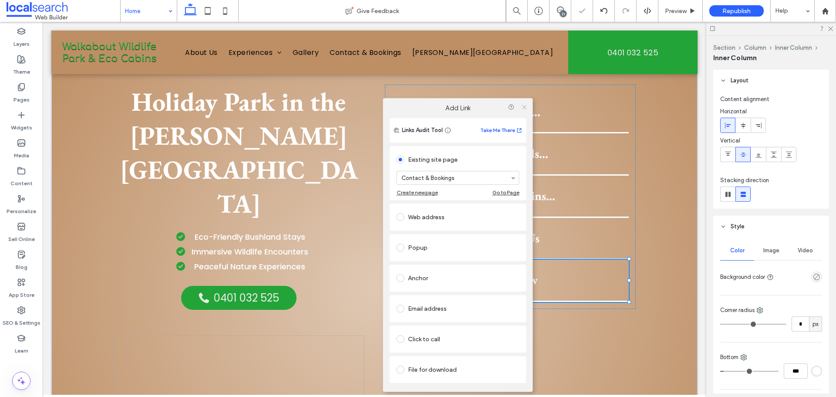
click at [522, 107] on icon at bounding box center [524, 107] width 7 height 7
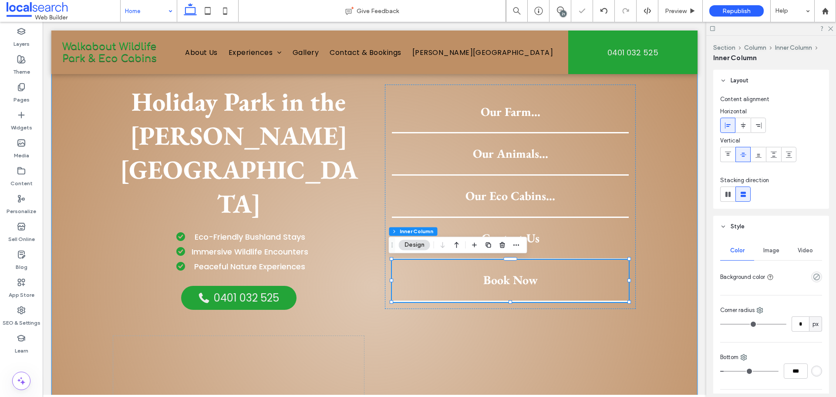
click at [641, 167] on div "Holiday Park in the Atherton Tablelands Eco-Friendly Bushland Stays Immersive W…" at bounding box center [374, 287] width 646 height 496
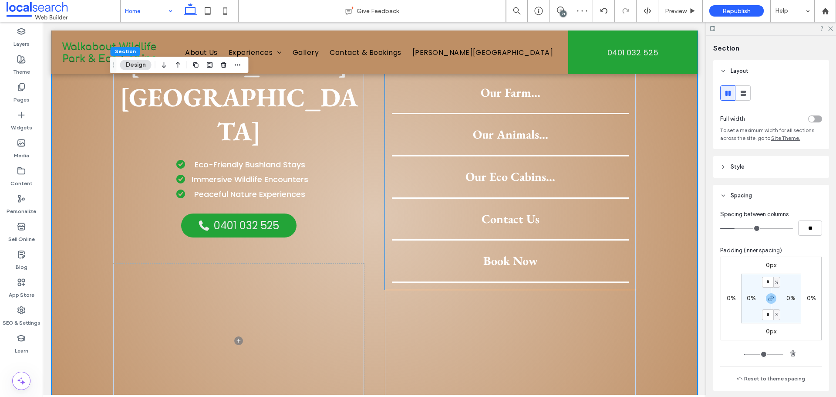
scroll to position [479, 0]
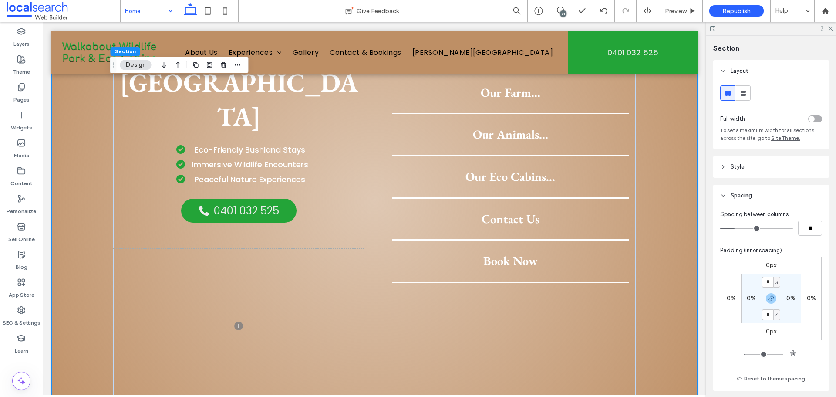
click at [375, 290] on div "Holiday Park in the Atherton Tablelands Eco-Friendly Bushland Stays Immersive W…" at bounding box center [374, 200] width 523 height 496
type input "*"
type input "**"
type input "*"
type input "**"
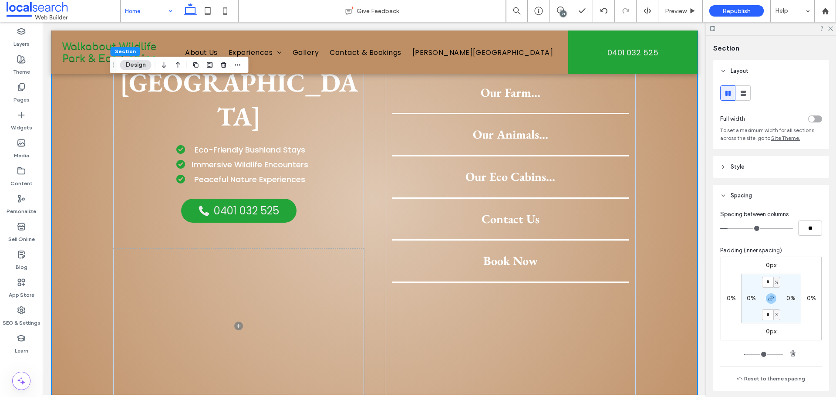
drag, startPoint x: 735, startPoint y: 226, endPoint x: 730, endPoint y: 227, distance: 4.5
type input "*"
click at [730, 228] on input "range" at bounding box center [756, 228] width 73 height 1
click at [639, 259] on div "Holiday Park in the Atherton Tablelands Eco-Friendly Bushland Stays Immersive W…" at bounding box center [374, 200] width 646 height 496
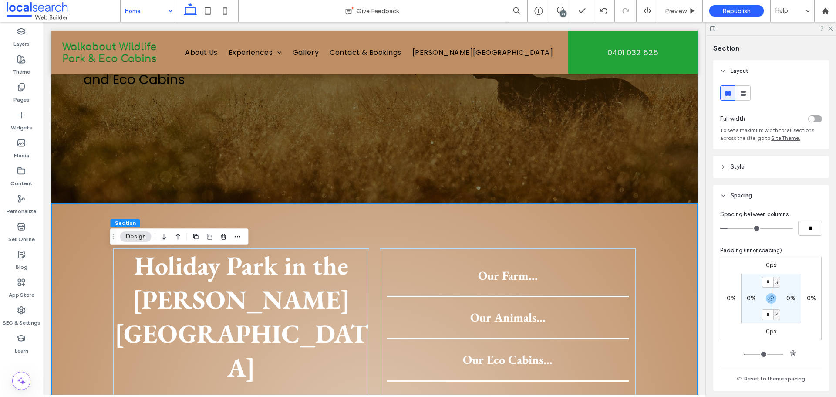
scroll to position [348, 0]
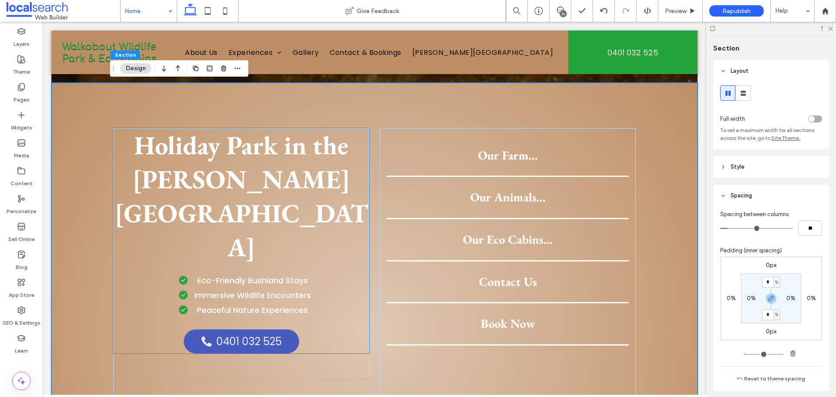
click at [223, 334] on span "0401 032 525" at bounding box center [248, 341] width 65 height 15
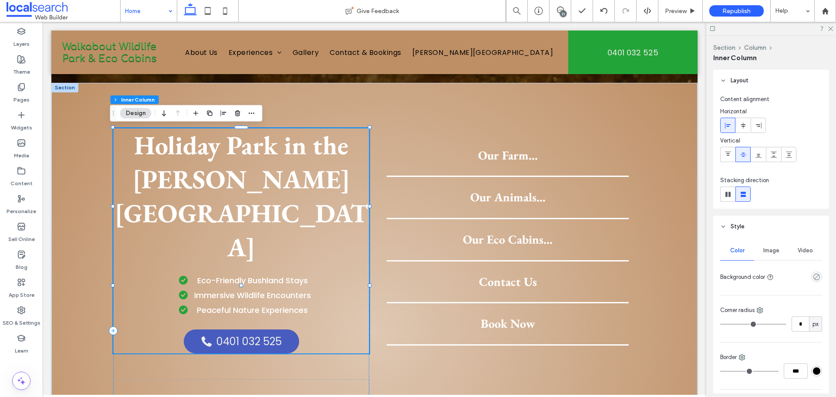
click at [223, 334] on span "0401 032 525" at bounding box center [248, 341] width 65 height 15
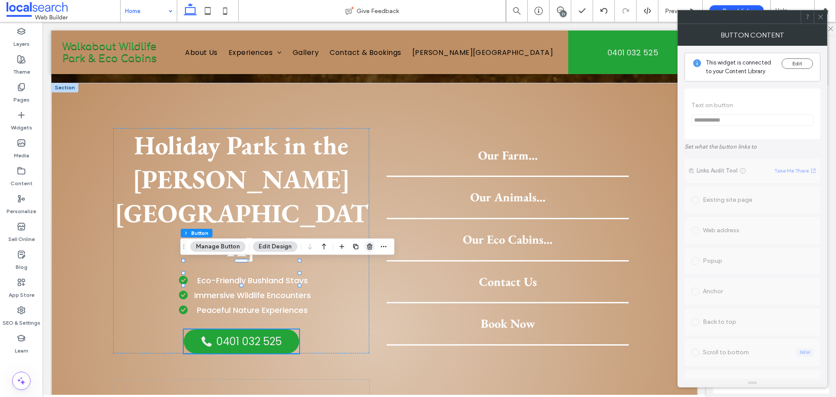
click at [366, 244] on icon "button" at bounding box center [369, 246] width 7 height 7
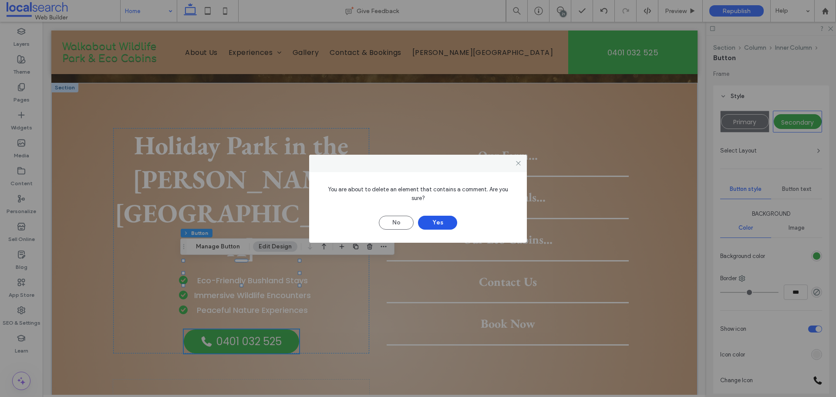
click at [427, 218] on button "Yes" at bounding box center [437, 223] width 39 height 14
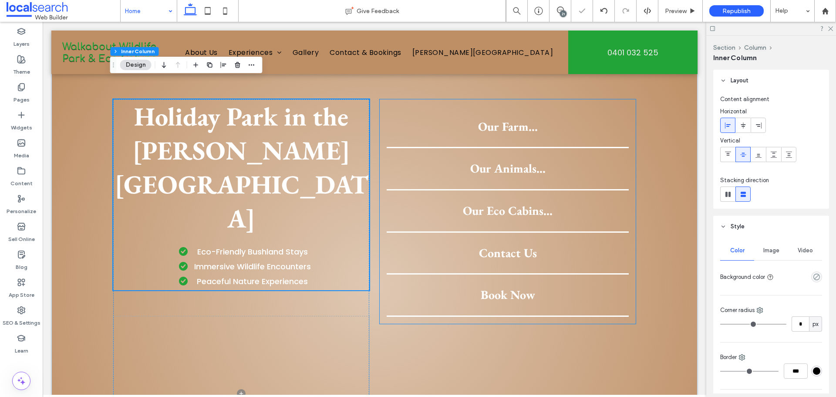
scroll to position [610, 0]
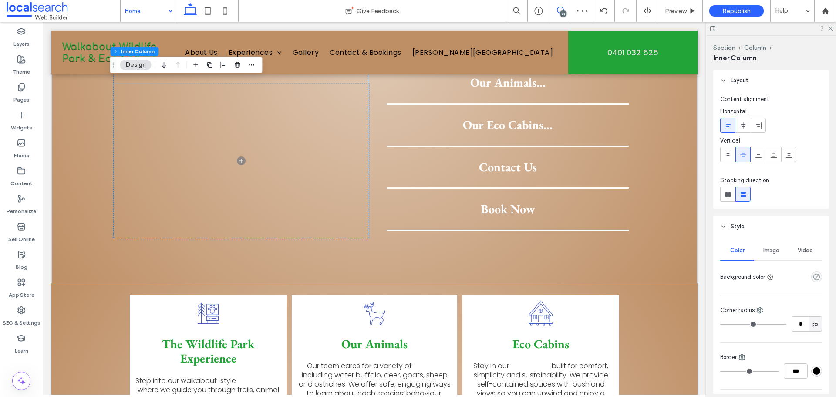
click at [560, 11] on icon at bounding box center [560, 10] width 7 height 7
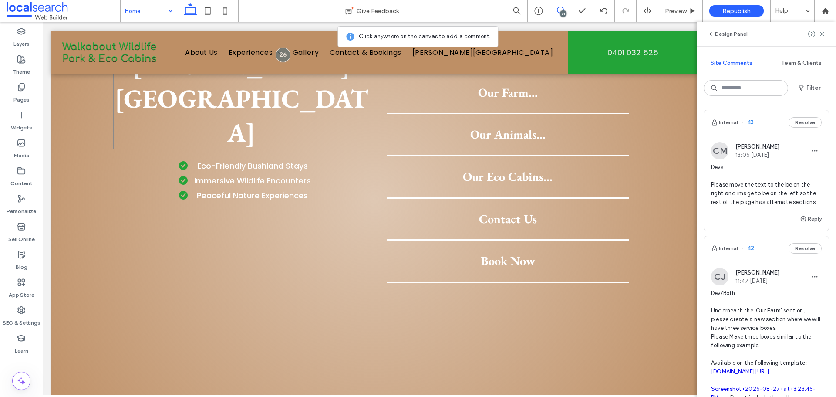
scroll to position [479, 0]
